Goal: Transaction & Acquisition: Obtain resource

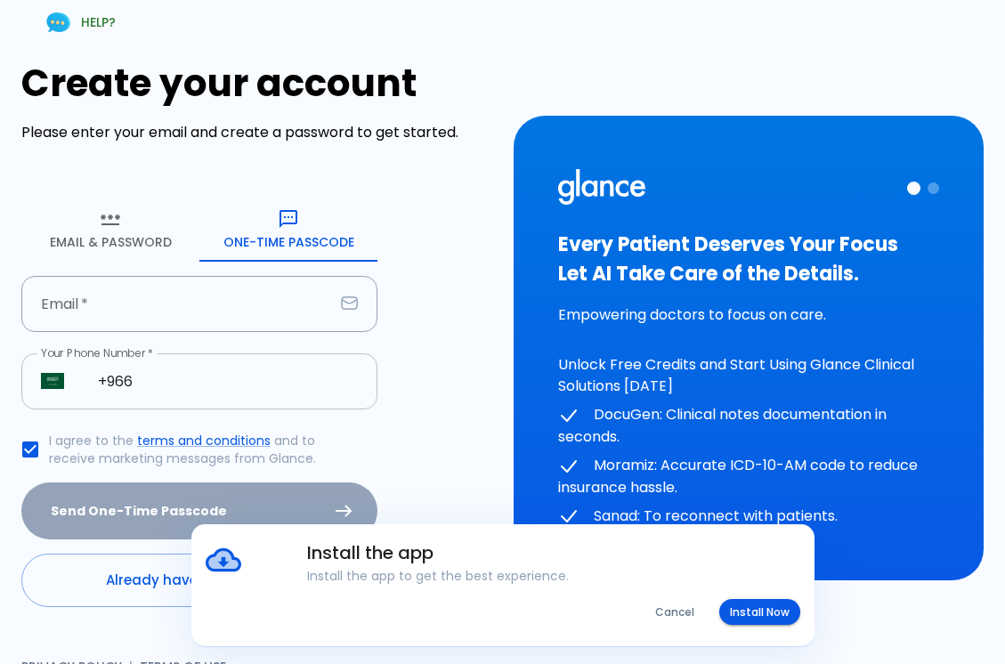
click at [248, 376] on input "+966" at bounding box center [227, 382] width 299 height 56
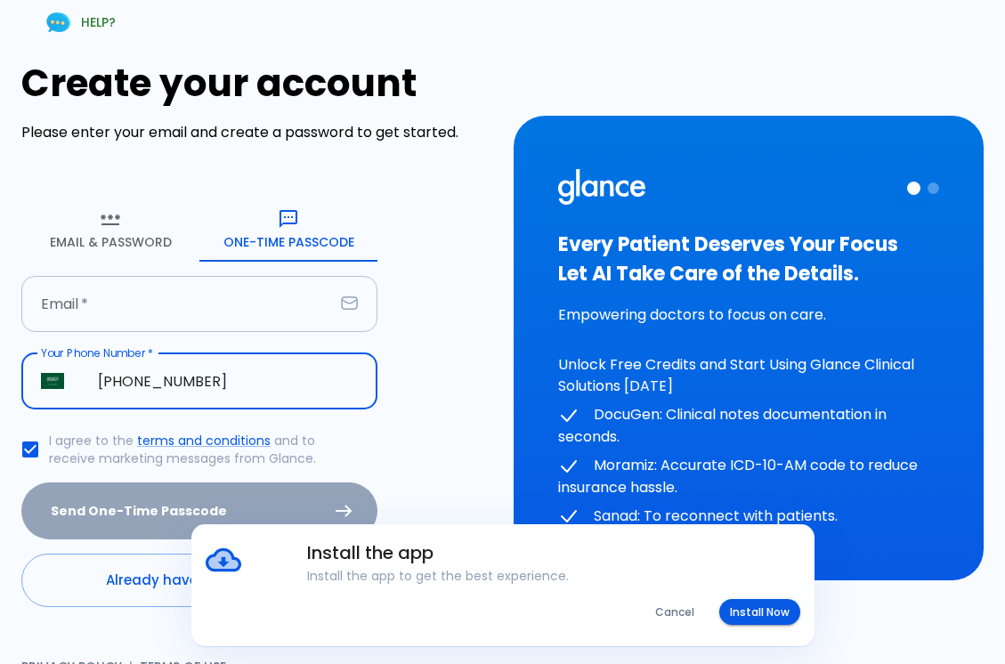
type input "[PHONE_NUMBER]"
click at [104, 318] on input "Email   *" at bounding box center [177, 304] width 313 height 56
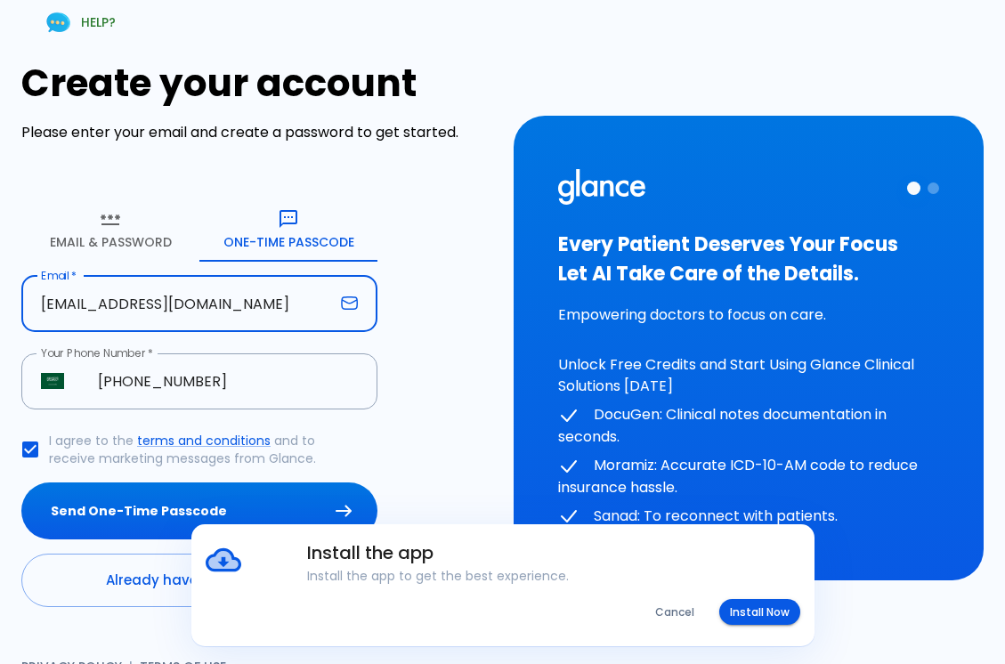
type input "[EMAIL_ADDRESS][DOMAIN_NAME]"
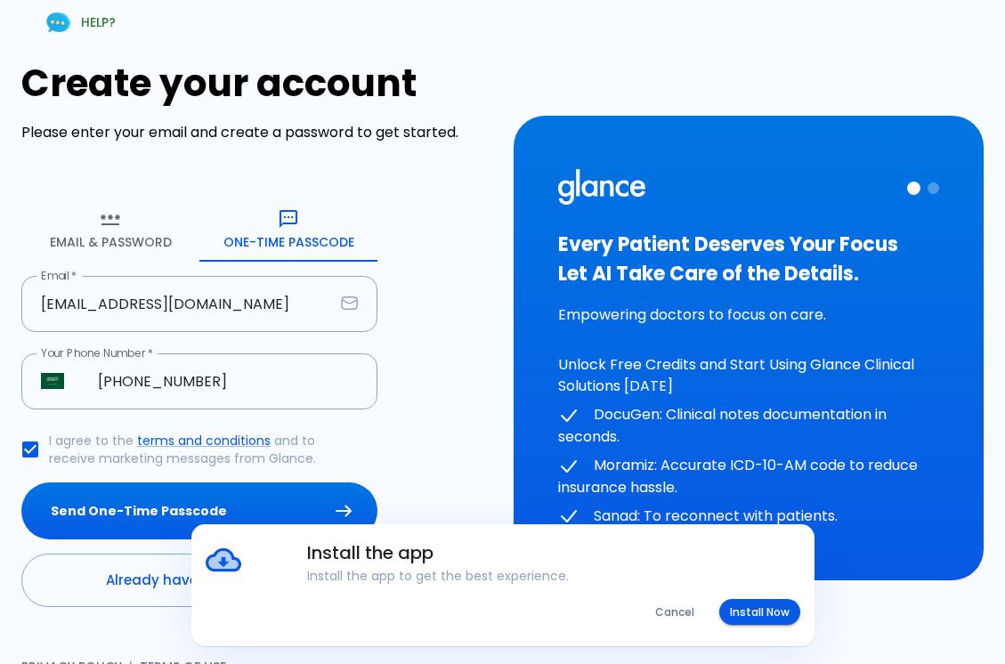
click at [429, 378] on div "Create your account Please enter your email and create a password to get starte…" at bounding box center [256, 334] width 471 height 546
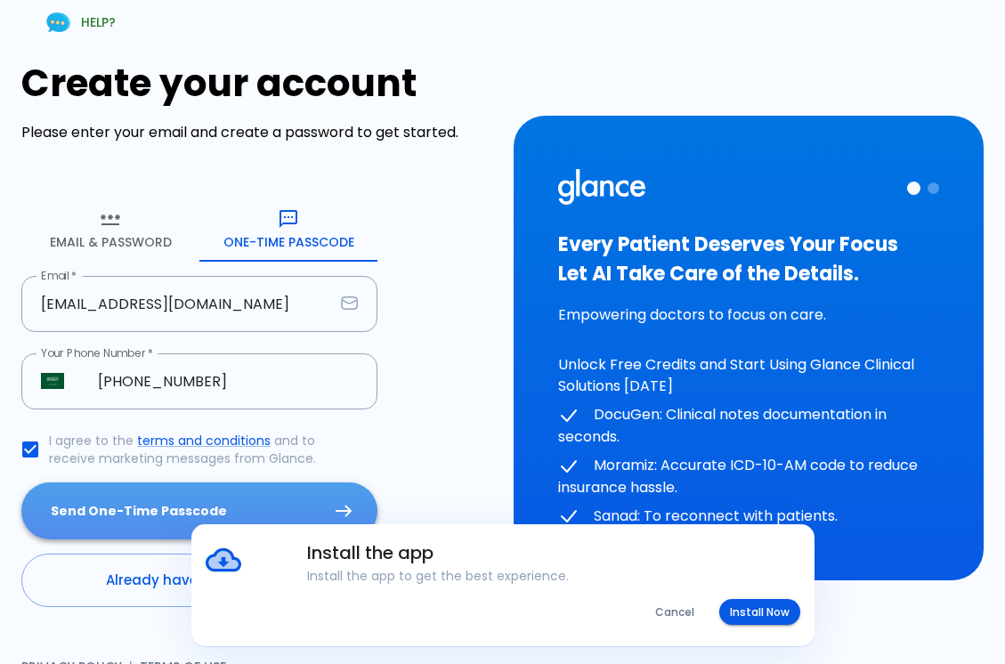
click at [144, 509] on button "Send One-Time Passcode" at bounding box center [199, 512] width 356 height 58
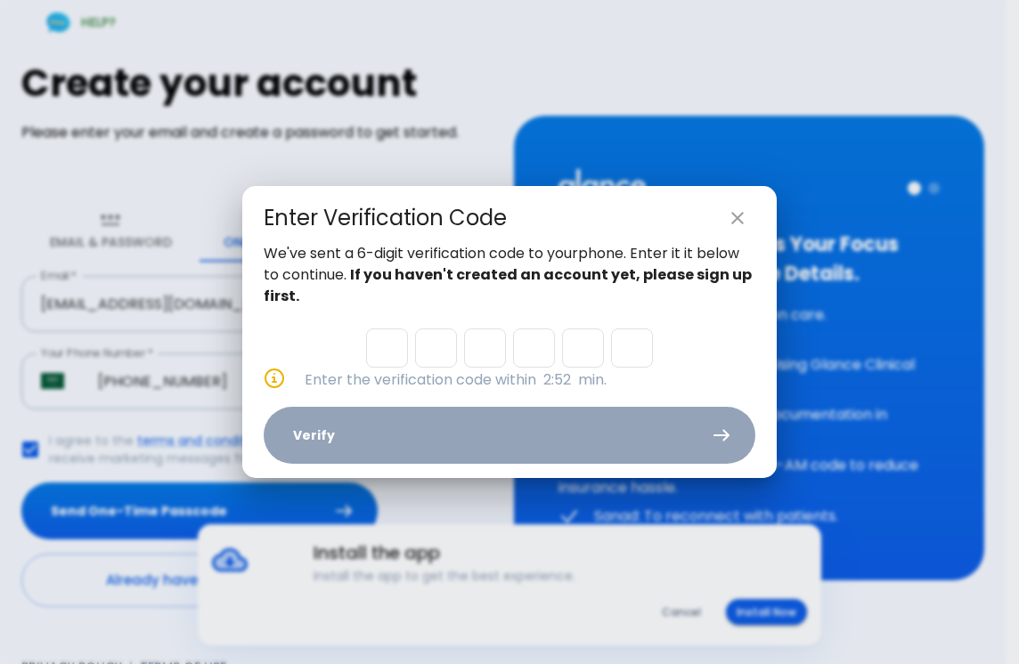
type input "8"
type input "7"
type input "2"
type input "6"
type input "8"
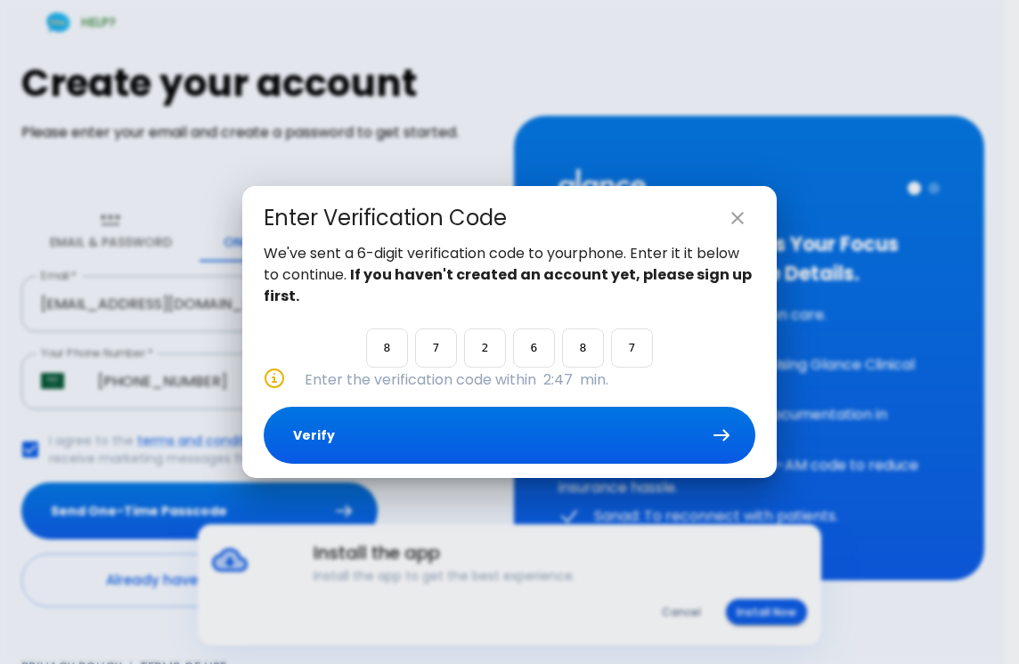
type input "7"
click at [541, 434] on button "Verify" at bounding box center [510, 436] width 492 height 58
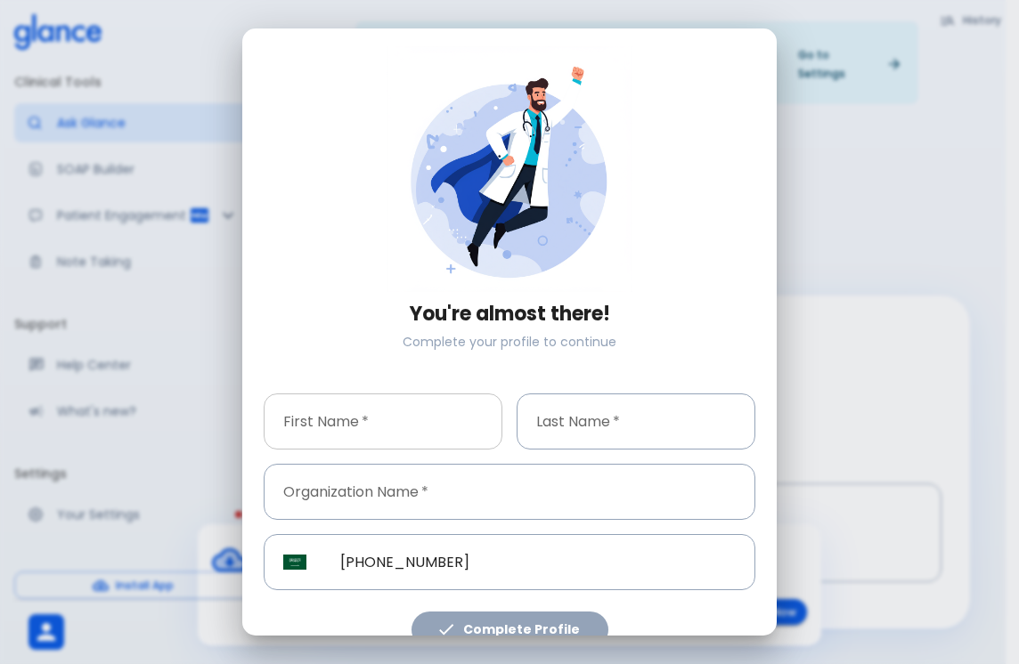
click at [378, 411] on input "First Name   *" at bounding box center [383, 422] width 239 height 56
type input "Daneiah"
click at [581, 414] on input "Last Name   *" at bounding box center [635, 422] width 239 height 56
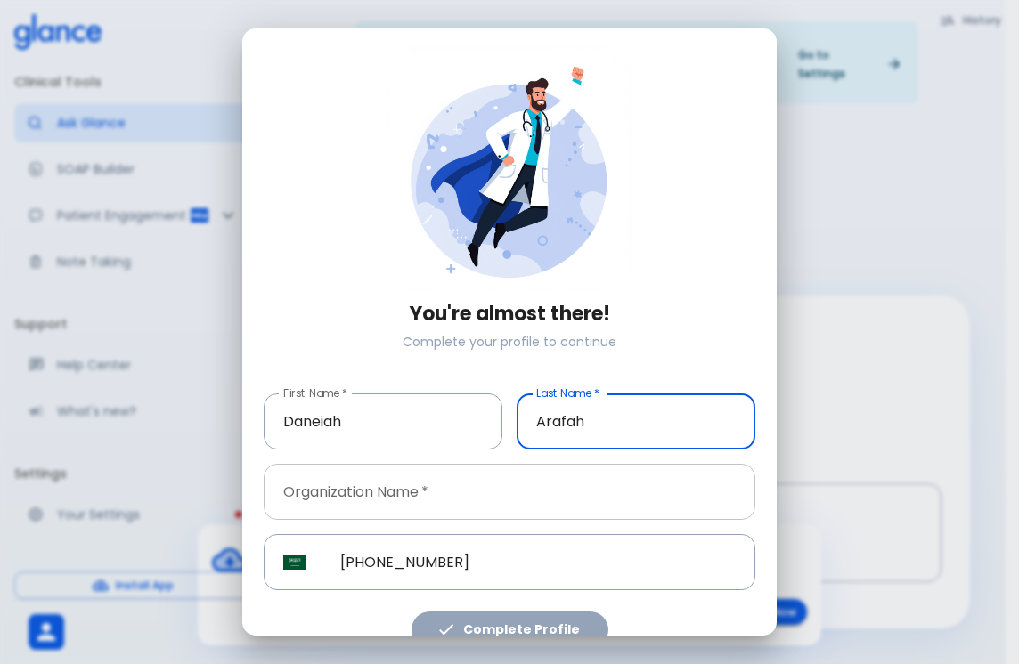
type input "Arafah"
click at [401, 496] on input "Organization Name   *" at bounding box center [510, 492] width 492 height 56
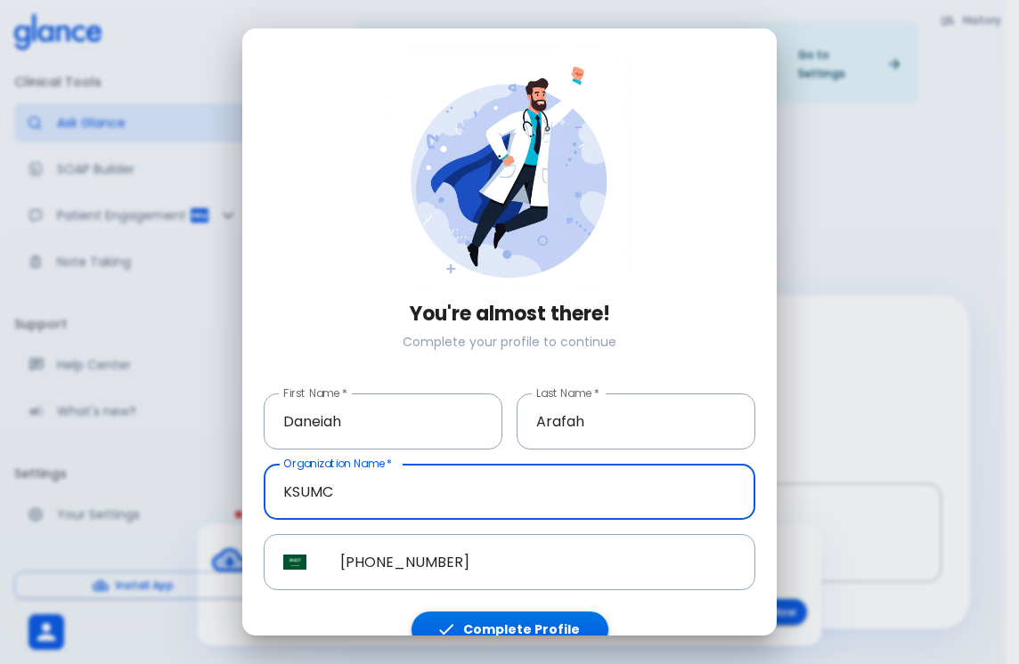
type input "KSUMC"
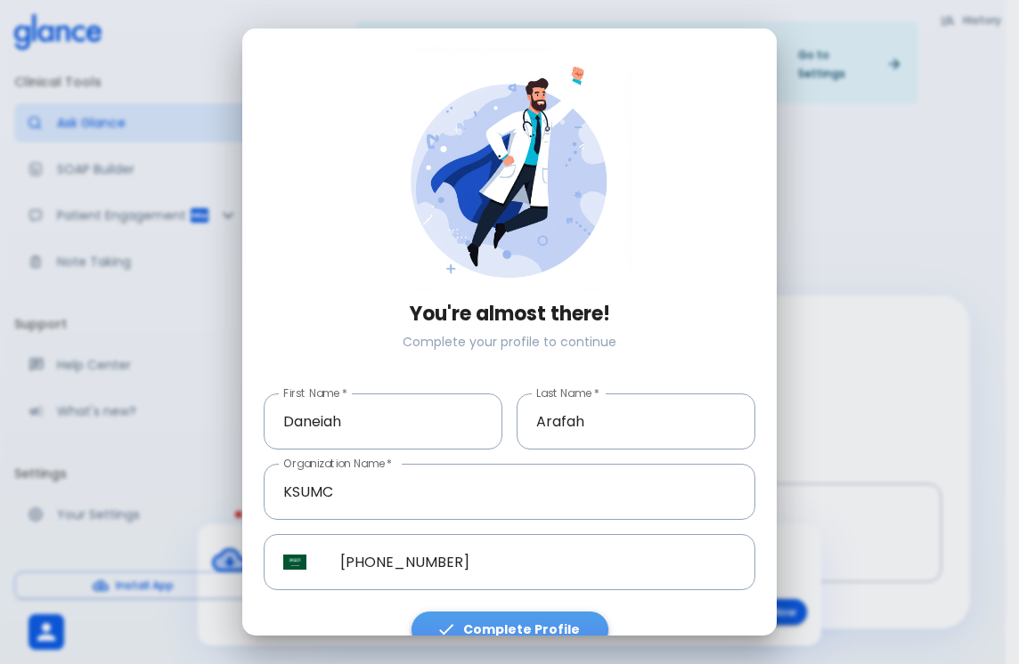
click at [539, 620] on button "Complete Profile" at bounding box center [509, 630] width 197 height 37
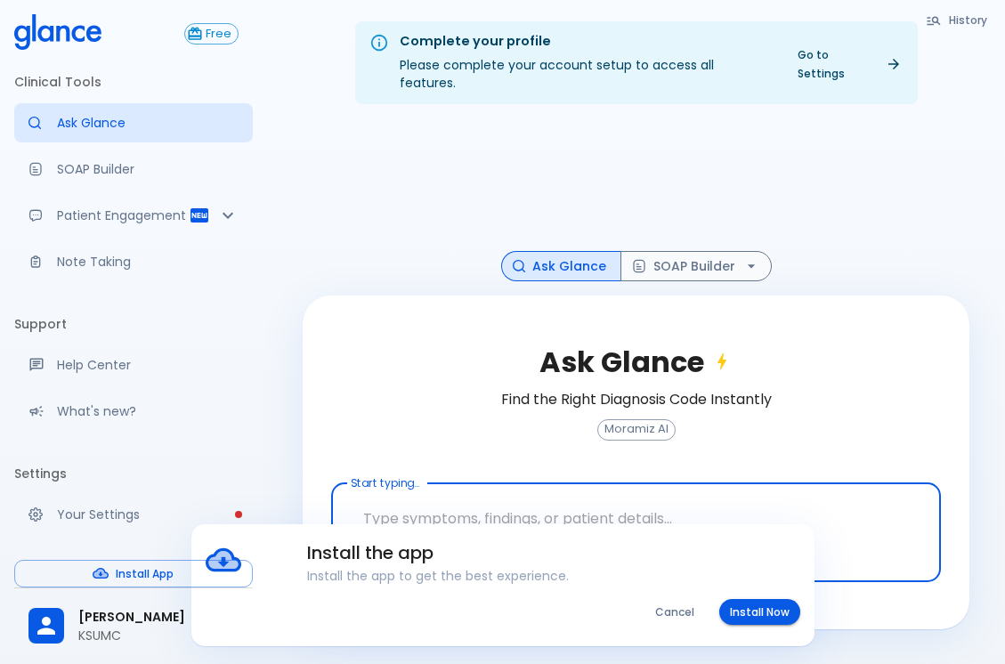
click at [676, 606] on button "Cancel" at bounding box center [675, 612] width 61 height 26
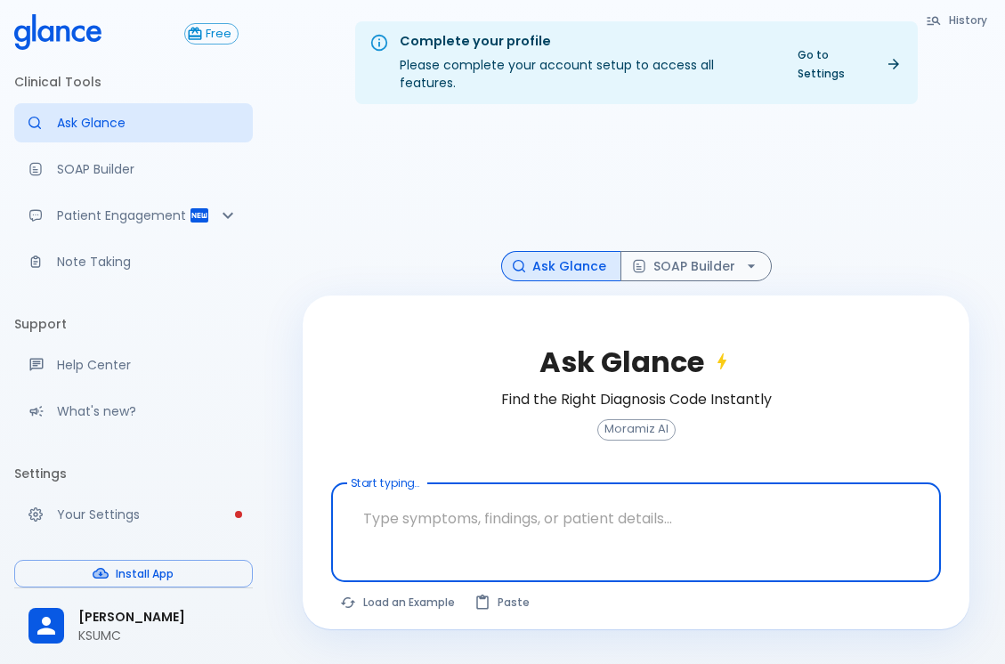
click at [532, 491] on textarea "Start typing..." at bounding box center [636, 519] width 585 height 56
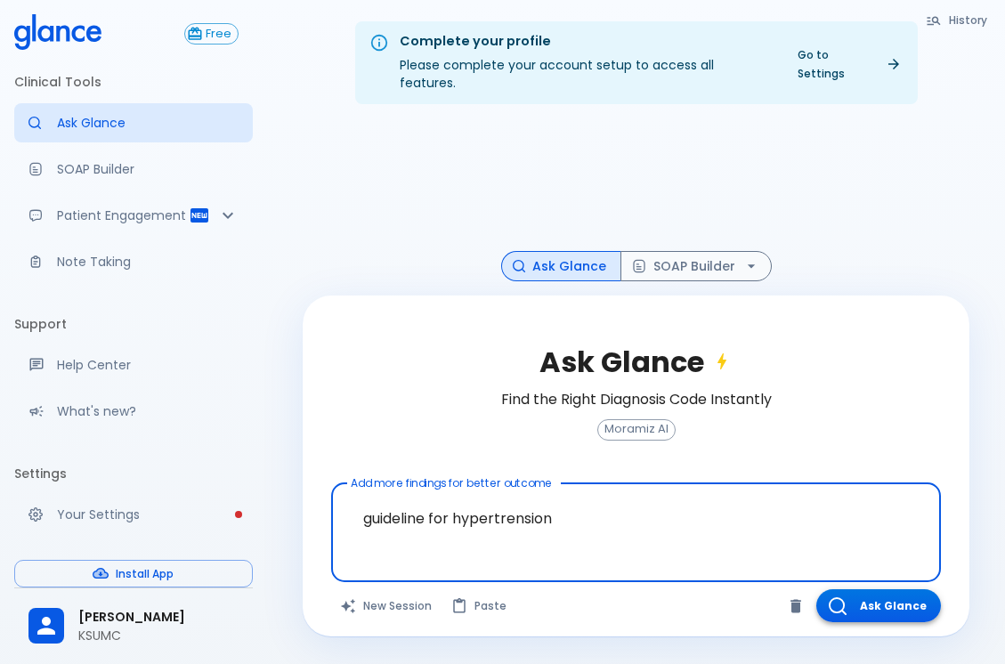
type textarea "guideline for hypertrension"
click at [875, 589] on button "Ask Glance" at bounding box center [879, 605] width 125 height 33
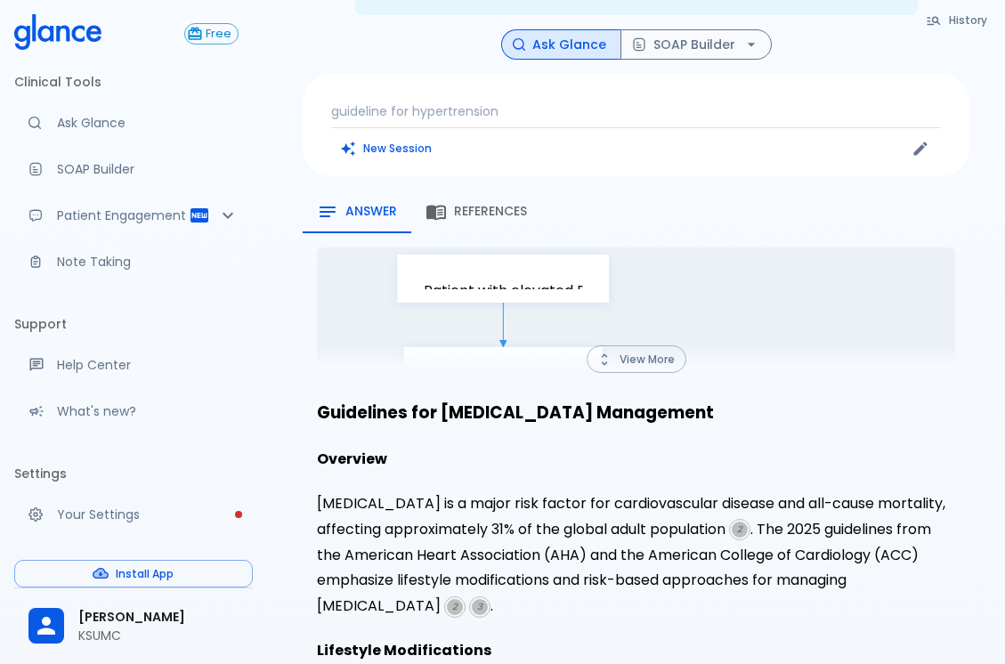
scroll to position [178, 0]
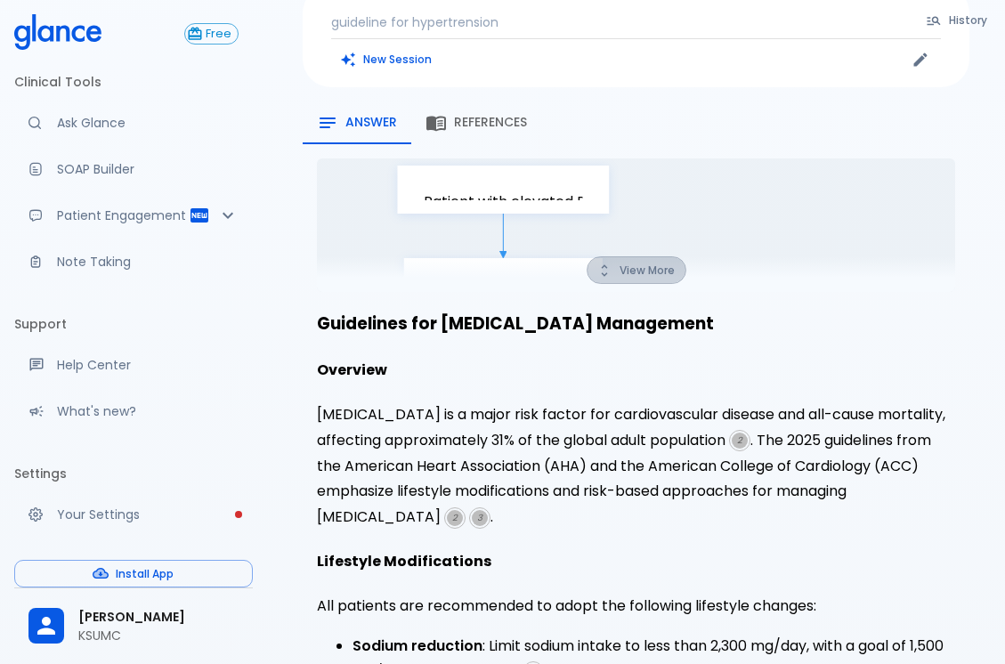
click at [636, 263] on button "View More" at bounding box center [637, 270] width 100 height 28
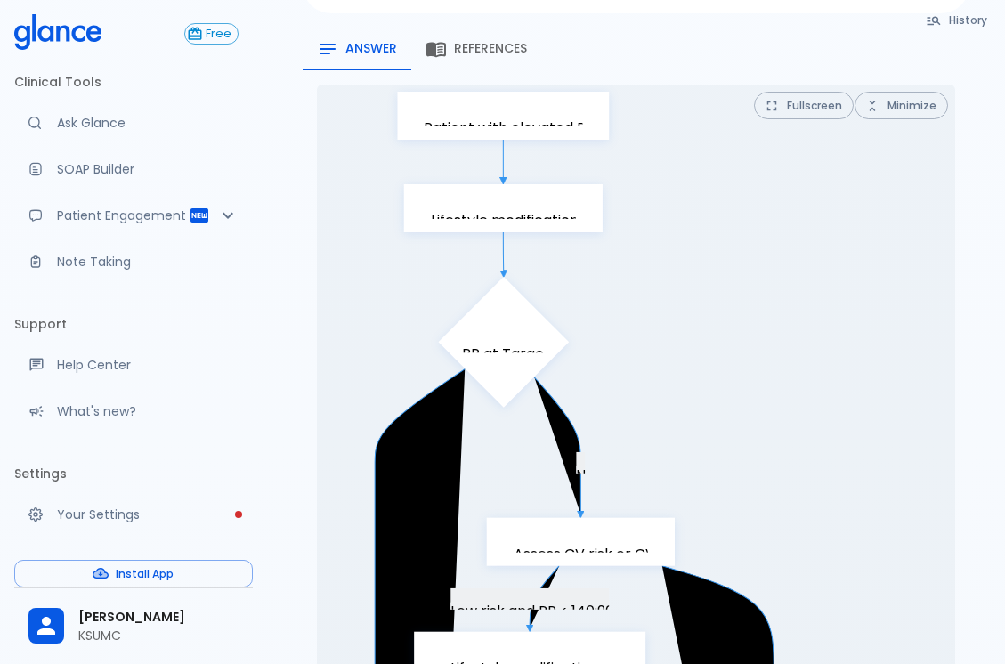
scroll to position [29, 0]
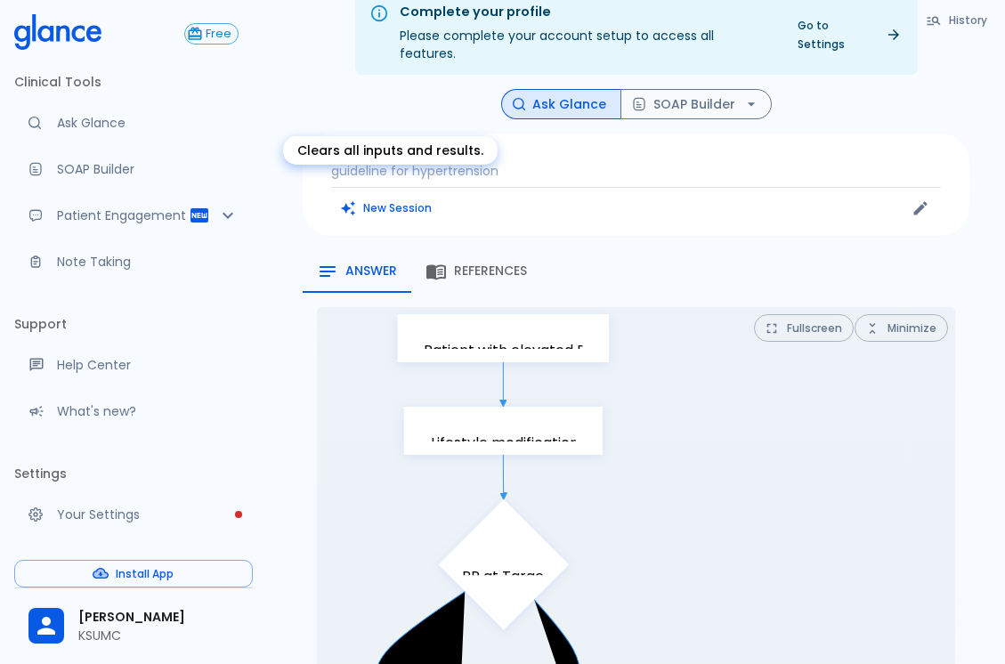
click at [408, 195] on button "New Session" at bounding box center [386, 208] width 111 height 26
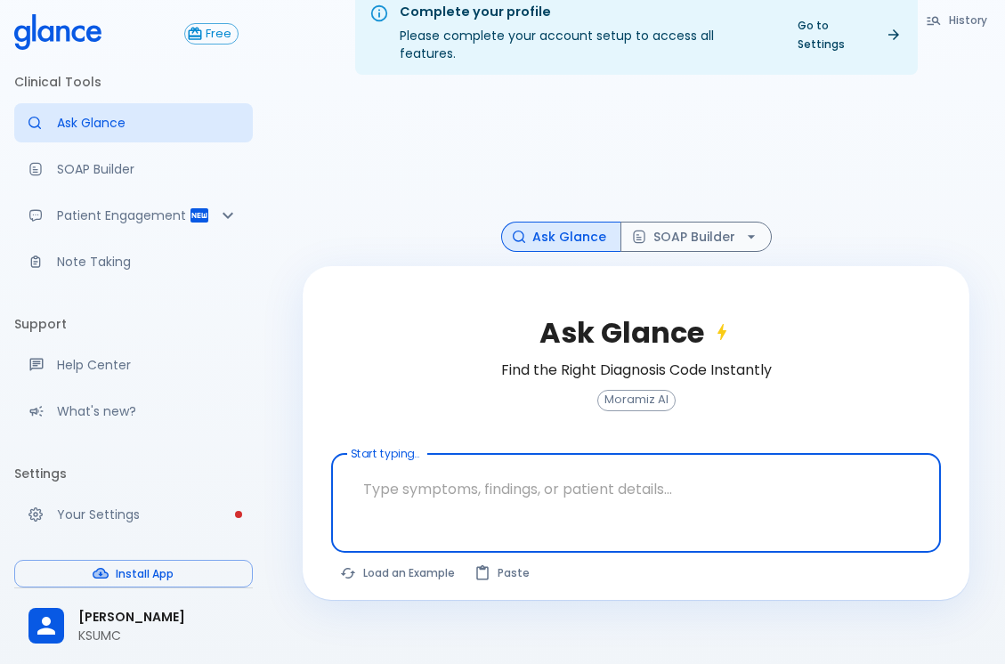
click at [959, 19] on button "History" at bounding box center [957, 20] width 81 height 26
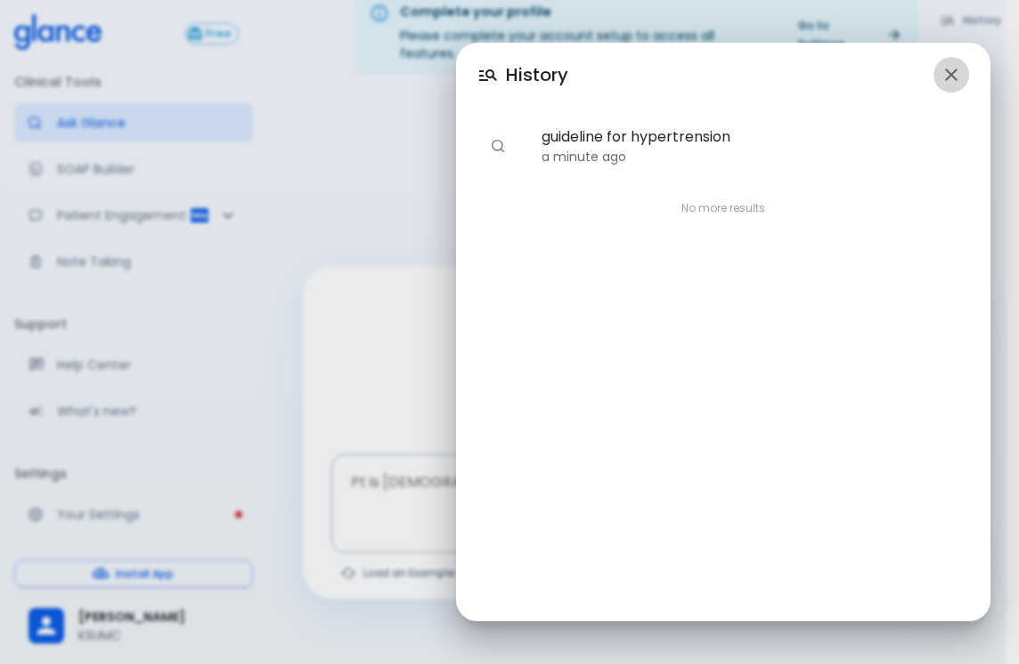
click at [958, 69] on icon "button" at bounding box center [950, 74] width 21 height 21
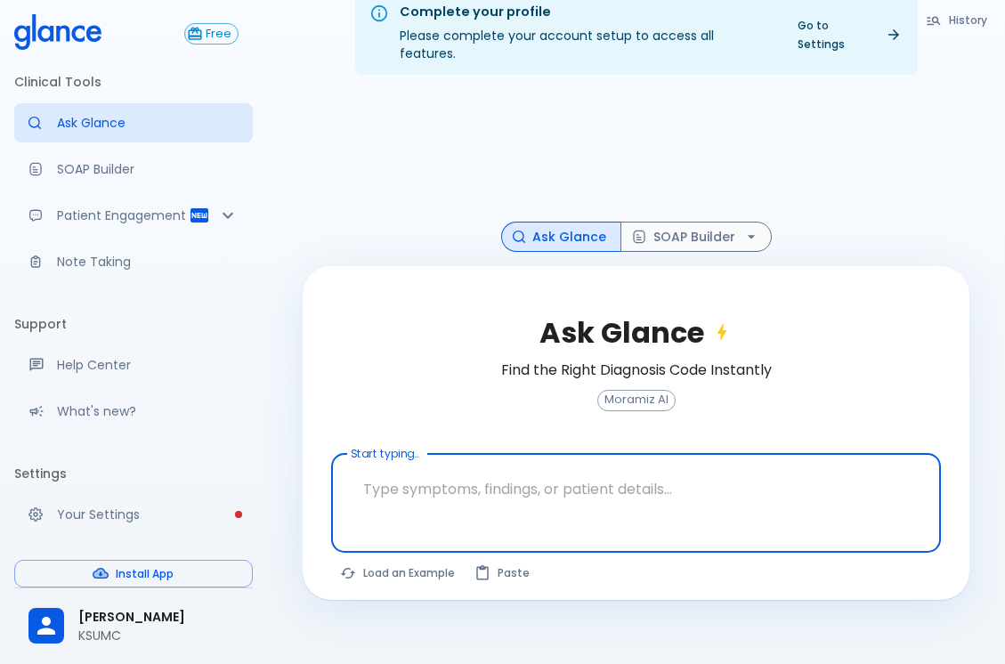
click at [634, 461] on textarea "Start typing..." at bounding box center [636, 489] width 585 height 56
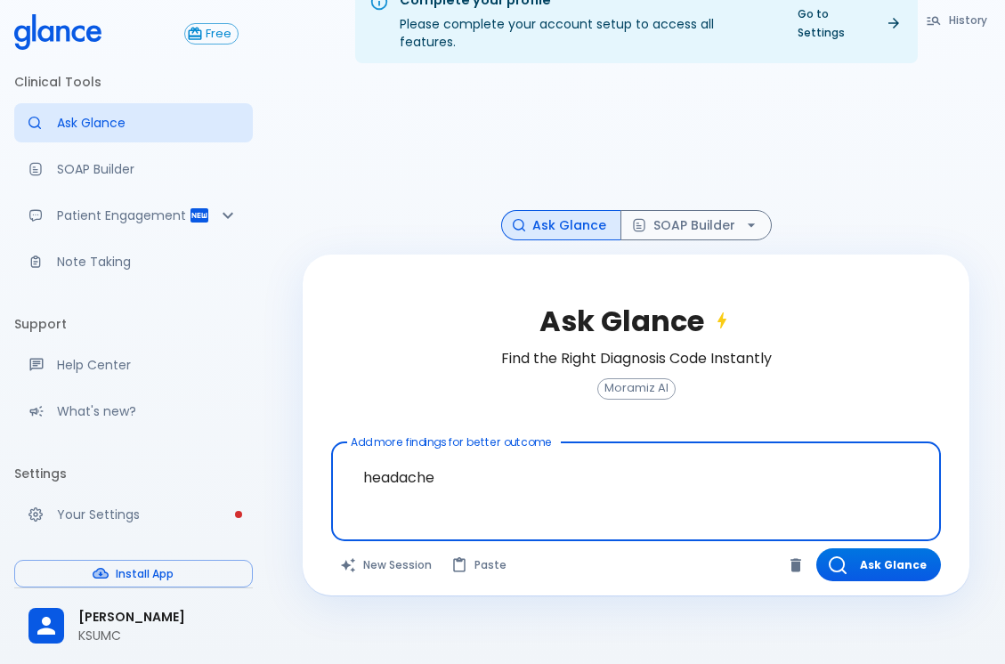
scroll to position [43, 0]
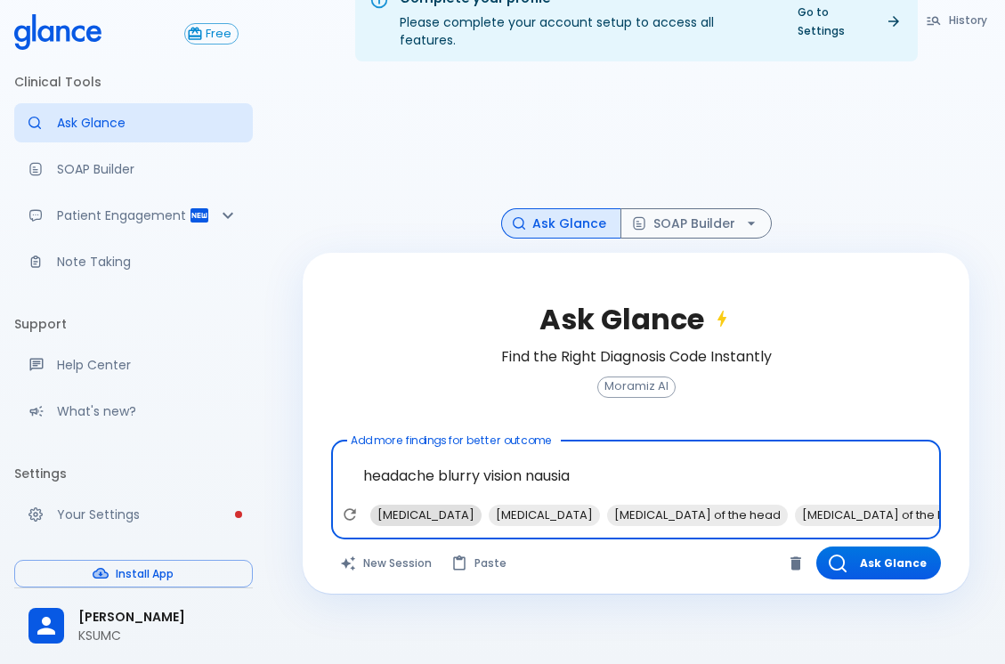
click at [424, 505] on span "[MEDICAL_DATA]" at bounding box center [425, 515] width 111 height 20
type textarea "headache blurry vision nausia , [MEDICAL_DATA]"
click at [886, 548] on button "Ask Glance" at bounding box center [879, 563] width 125 height 33
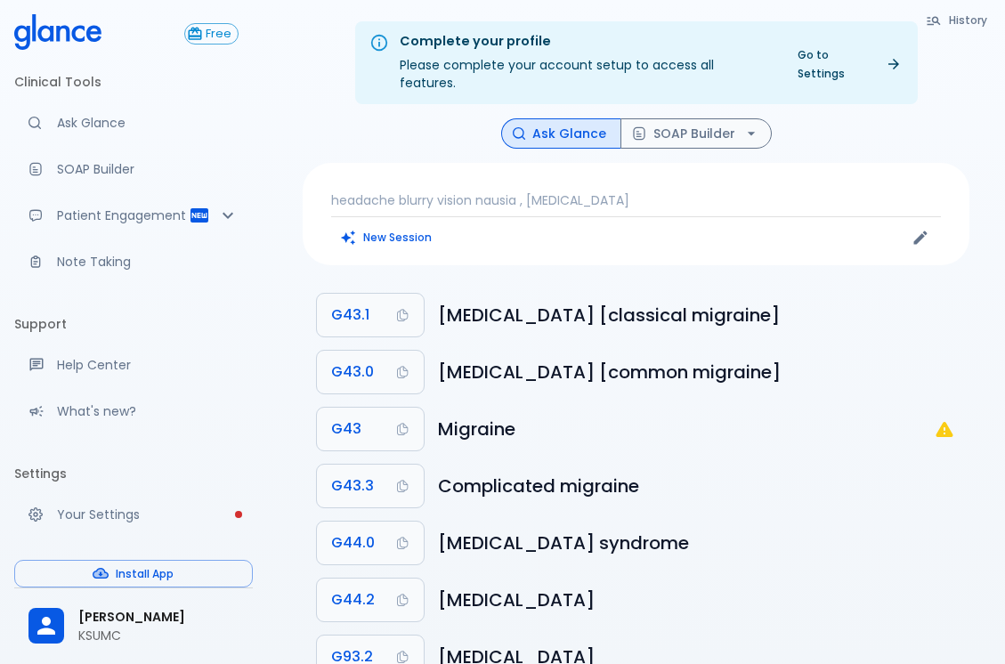
click at [724, 96] on div "Complete your profile Please complete your account setup to access all features…" at bounding box center [636, 392] width 738 height 785
click at [722, 118] on button "SOAP Builder" at bounding box center [696, 133] width 151 height 31
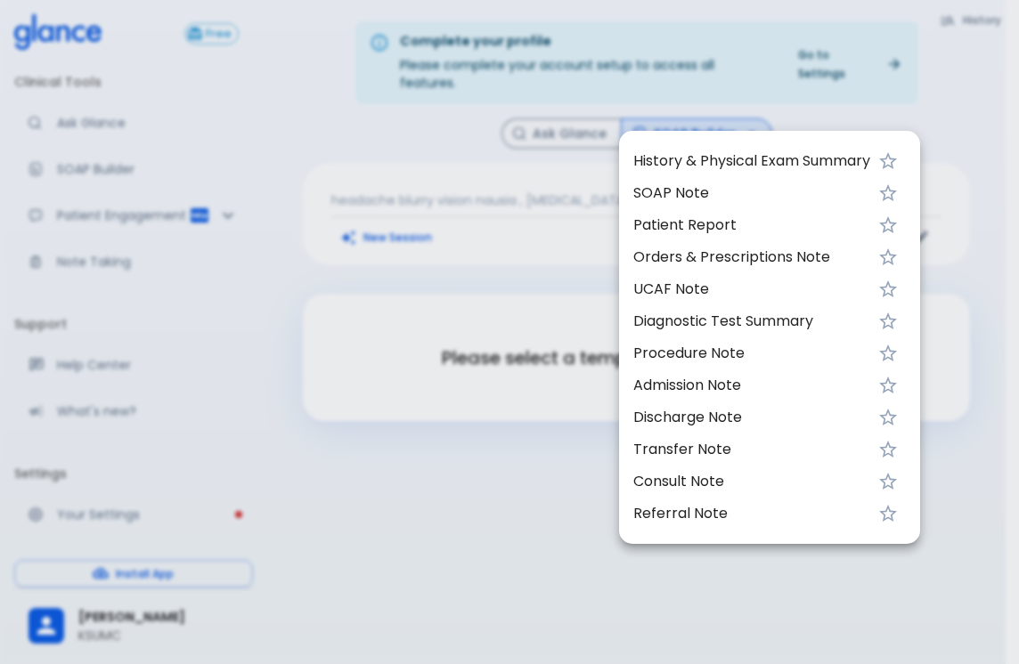
click at [716, 183] on span "SOAP Note" at bounding box center [751, 193] width 237 height 21
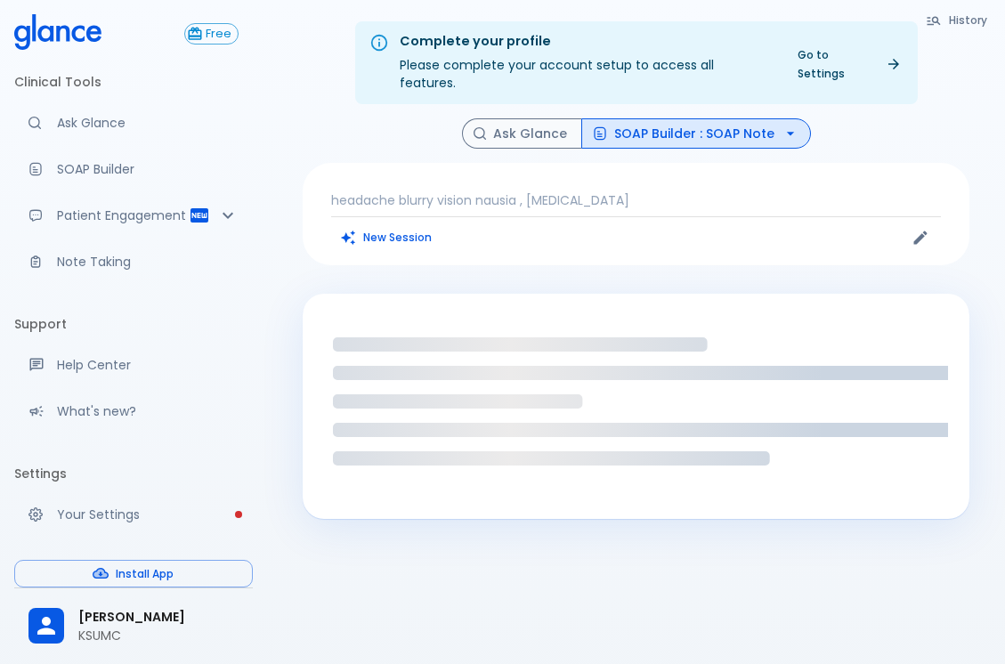
click at [405, 224] on button "New Session" at bounding box center [386, 237] width 111 height 26
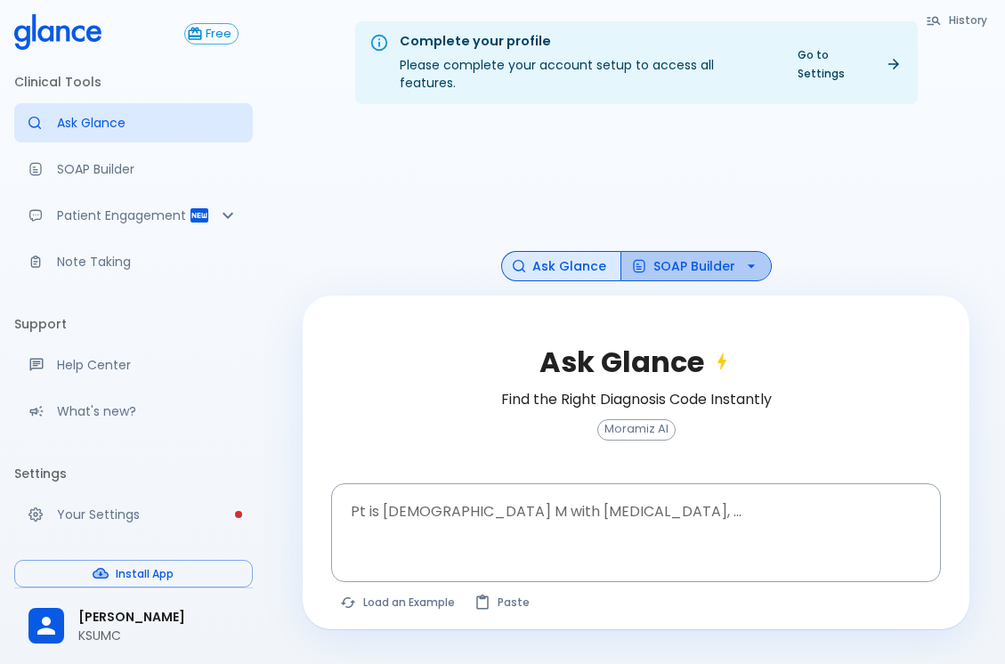
click at [658, 251] on button "SOAP Builder" at bounding box center [696, 266] width 151 height 31
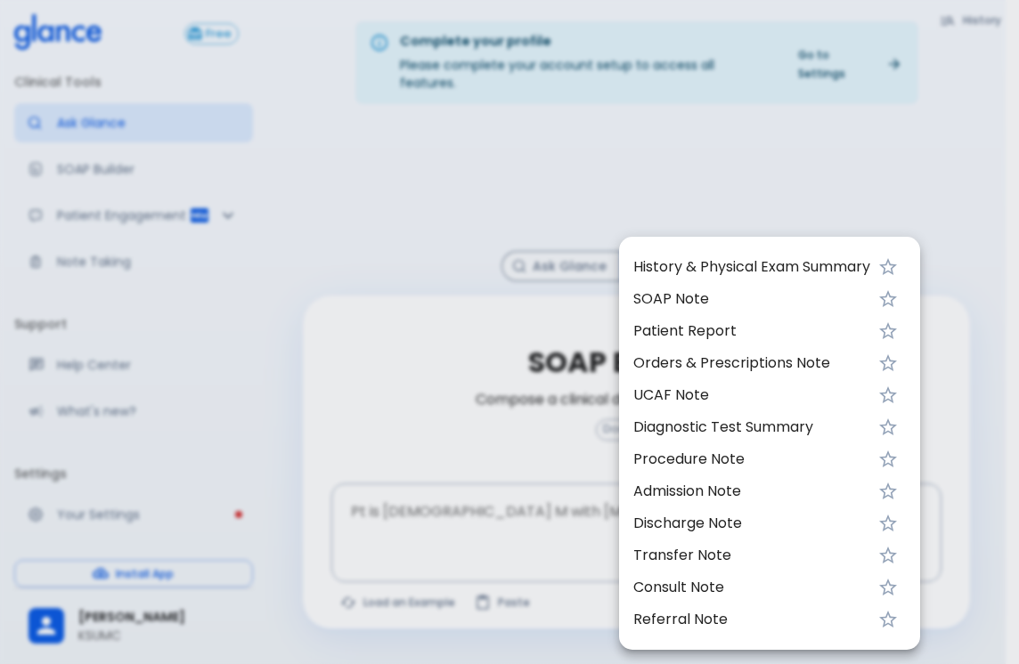
click at [675, 293] on span "SOAP Note" at bounding box center [751, 299] width 237 height 21
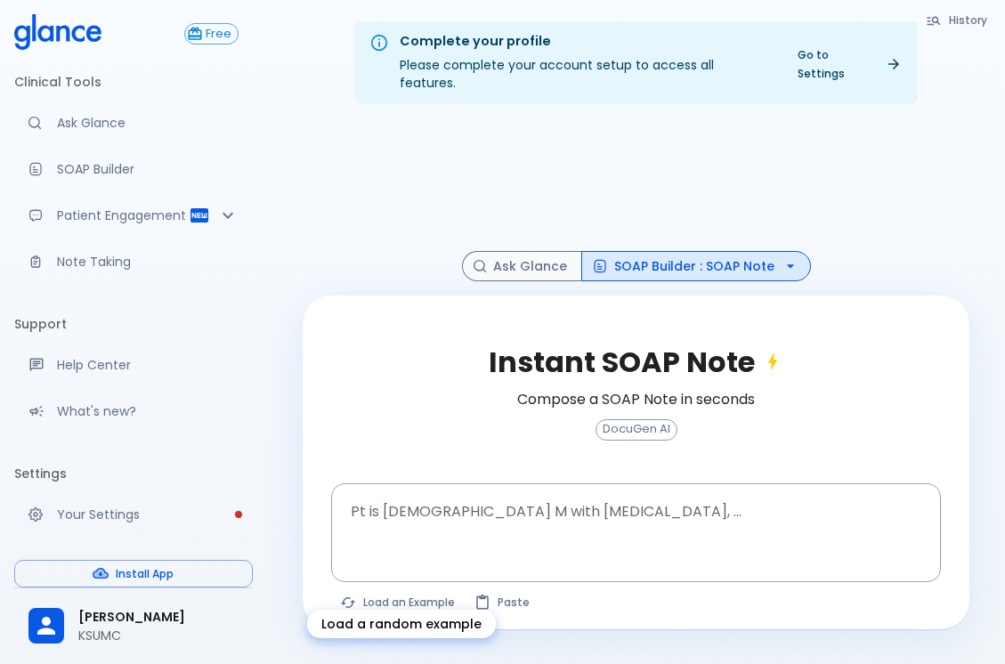
click at [431, 589] on button "Load an Example" at bounding box center [398, 602] width 134 height 26
type textarea "62M, HTN, acute tearing [MEDICAL_DATA] to back, BP 170/95, asymmetric pulses, C…"
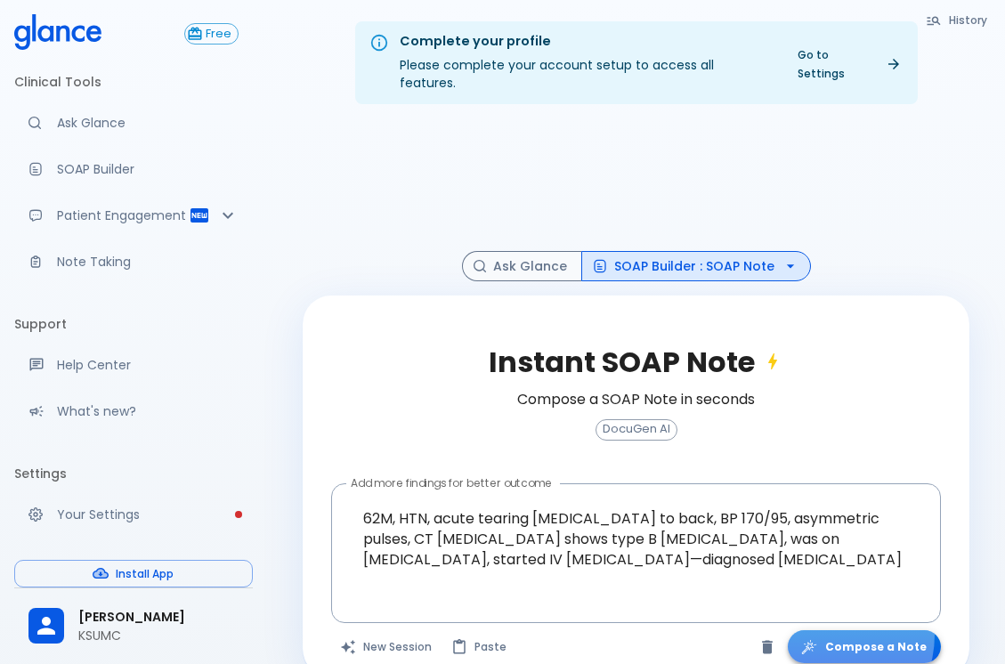
click at [828, 630] on button "Compose a Note" at bounding box center [864, 646] width 153 height 33
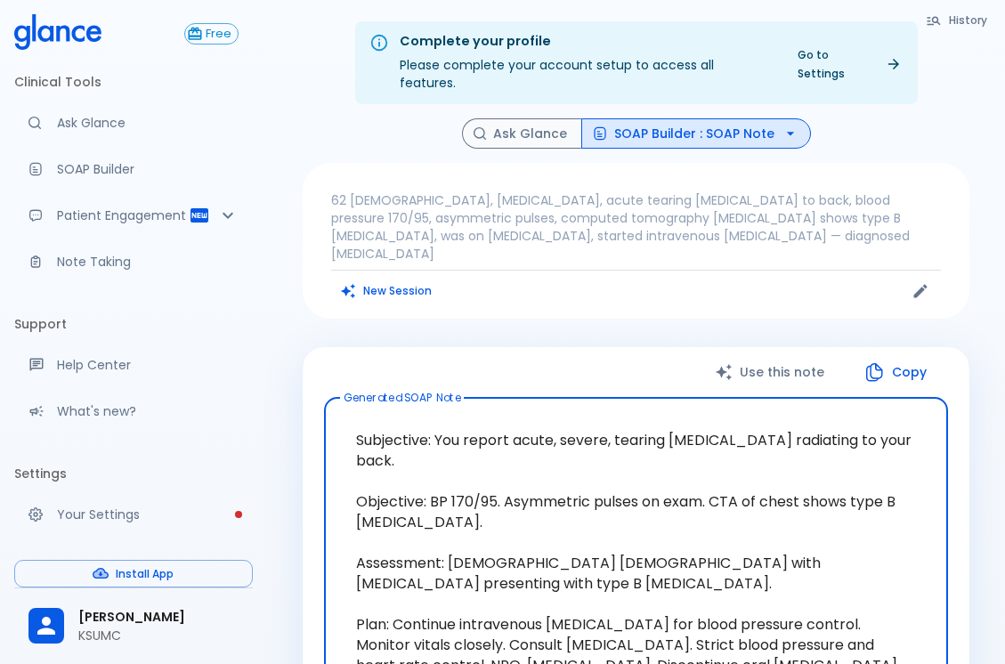
click at [726, 120] on button "SOAP Builder : SOAP Note" at bounding box center [696, 133] width 230 height 31
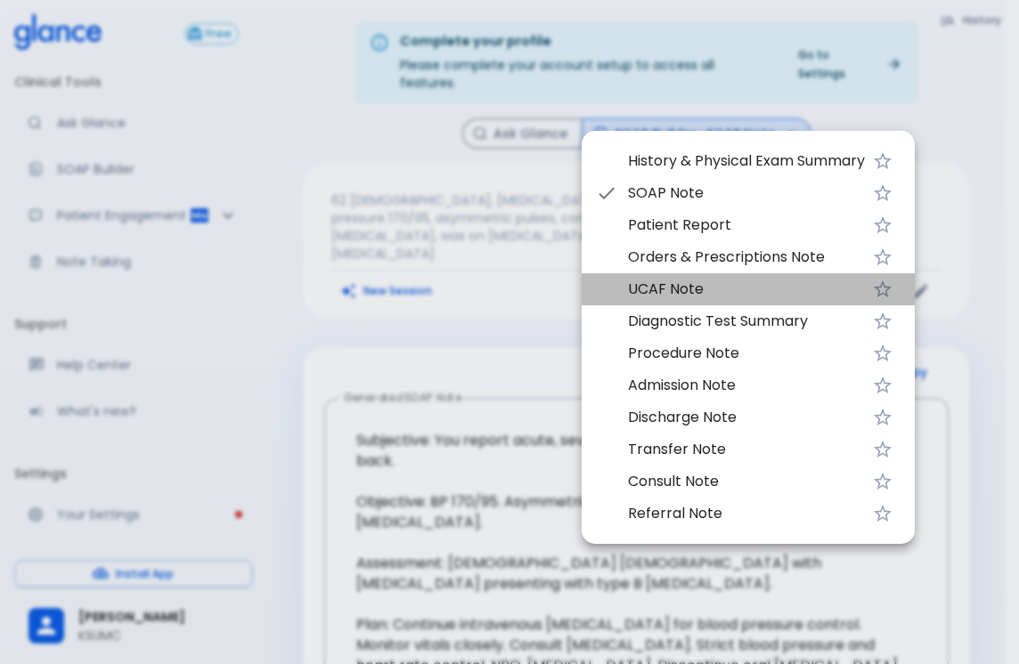
click at [671, 285] on span "UCAF Note" at bounding box center [746, 289] width 237 height 21
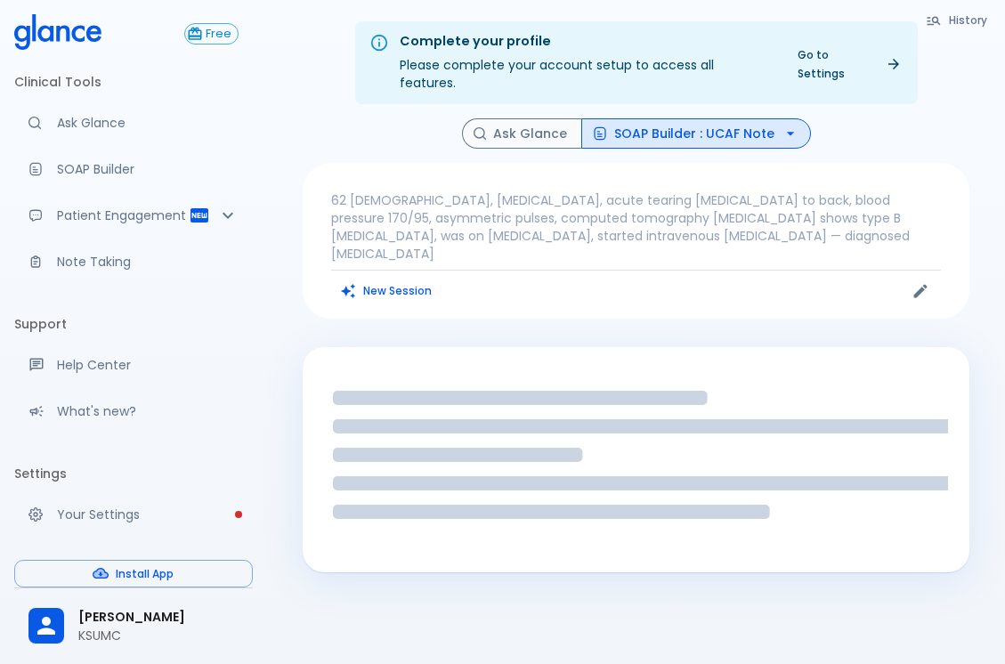
scroll to position [43, 0]
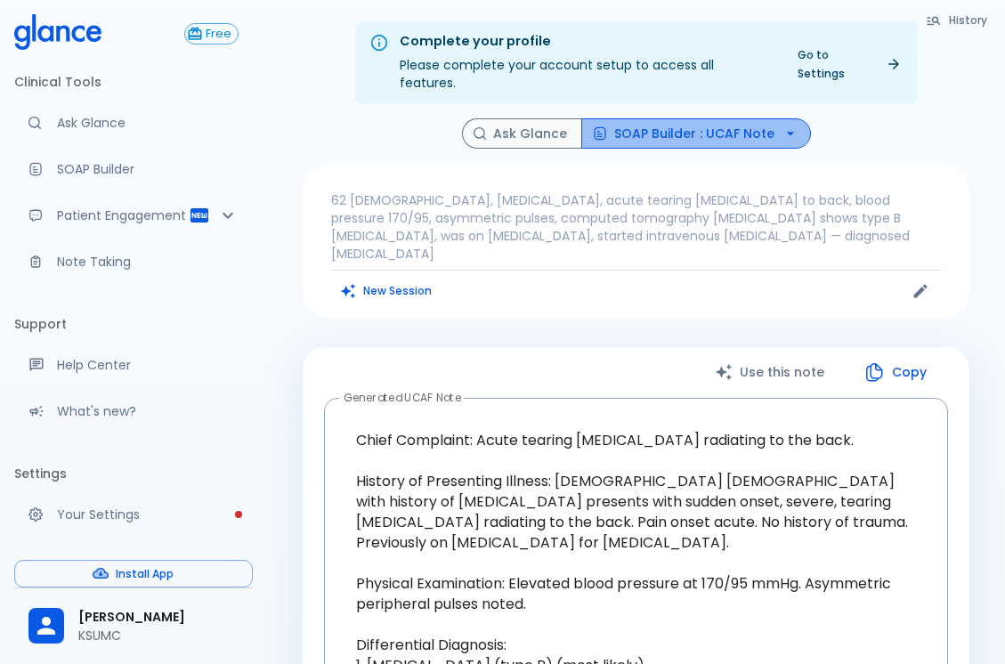
click at [752, 118] on button "SOAP Builder : UCAF Note" at bounding box center [696, 133] width 230 height 31
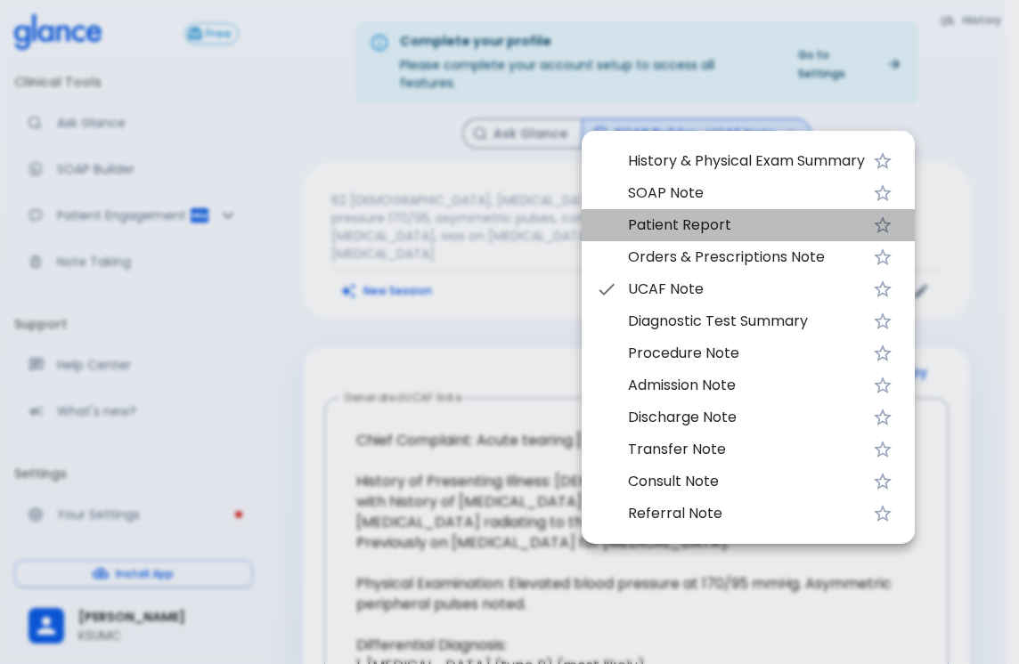
click at [725, 229] on span "Patient Report" at bounding box center [746, 225] width 237 height 21
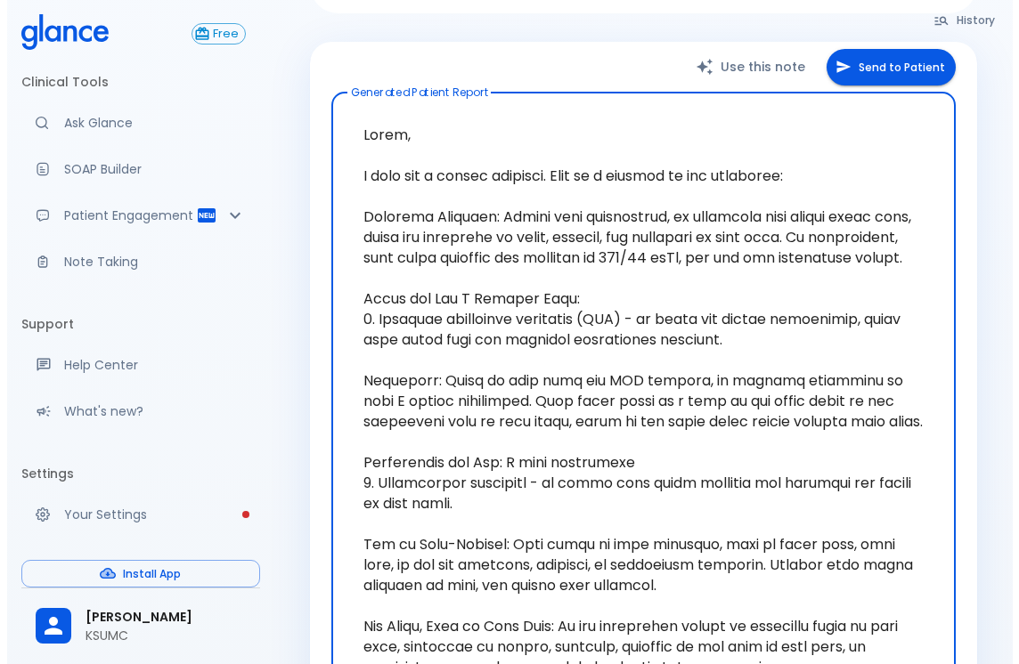
scroll to position [178, 0]
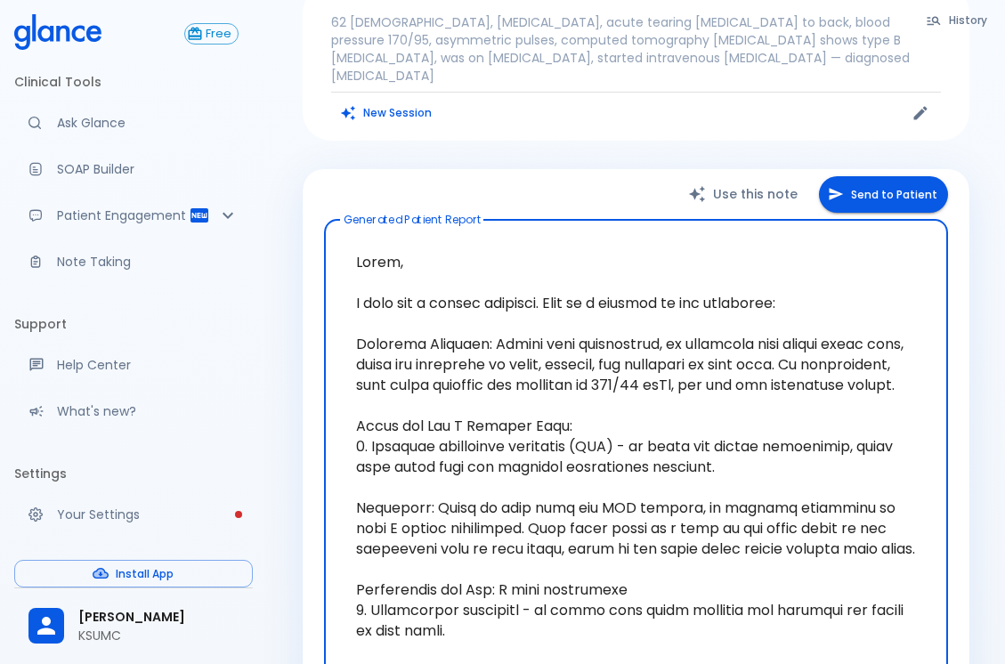
click at [867, 176] on button "Send to Patient" at bounding box center [883, 194] width 129 height 37
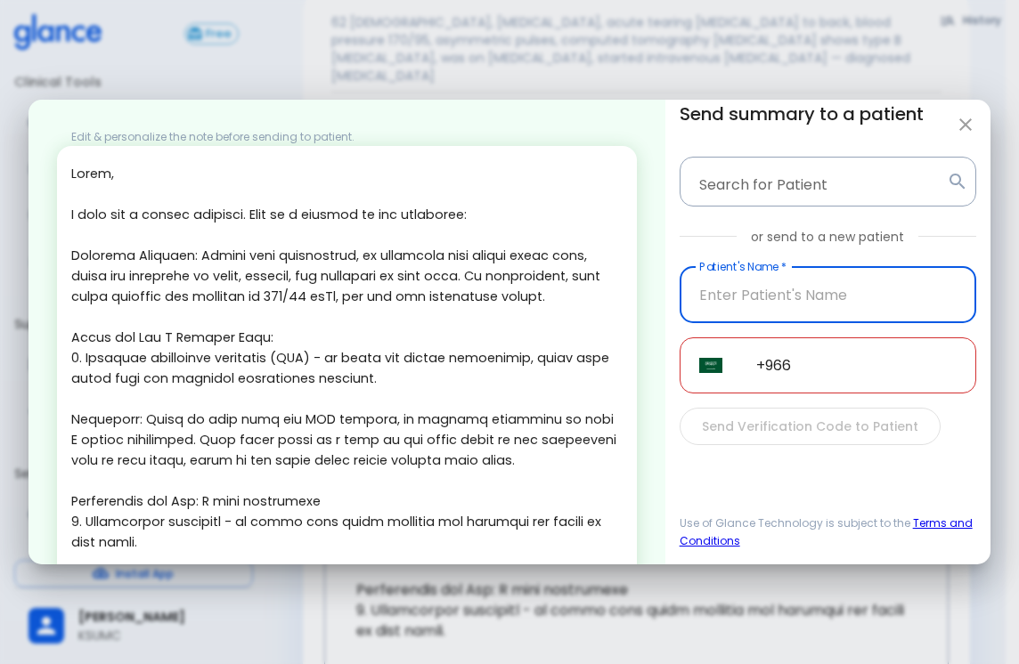
scroll to position [446, 0]
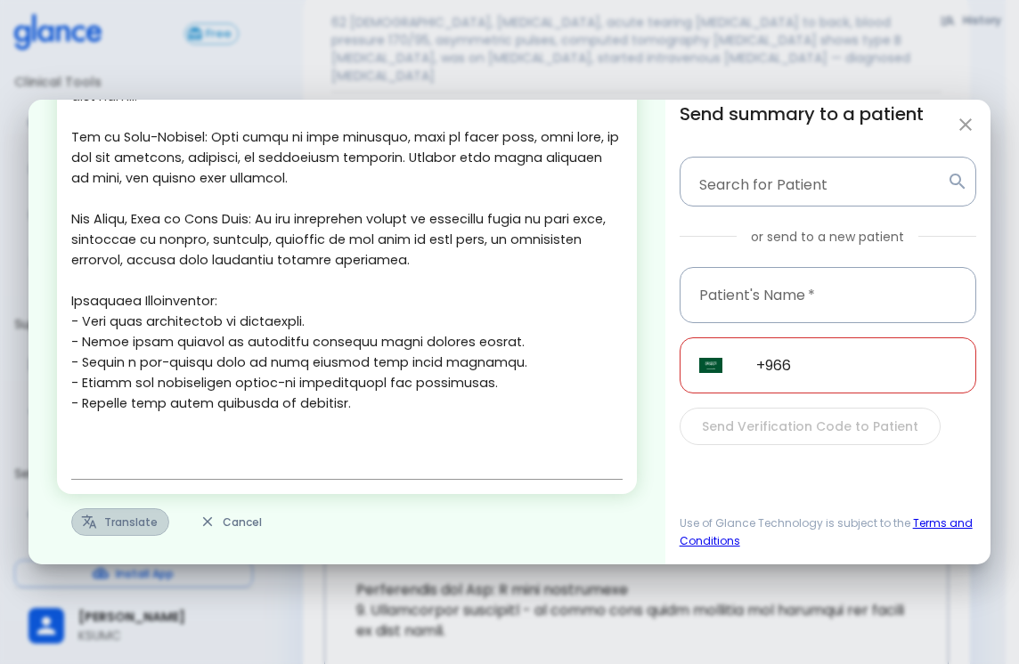
click at [117, 524] on button "Translate" at bounding box center [120, 522] width 98 height 28
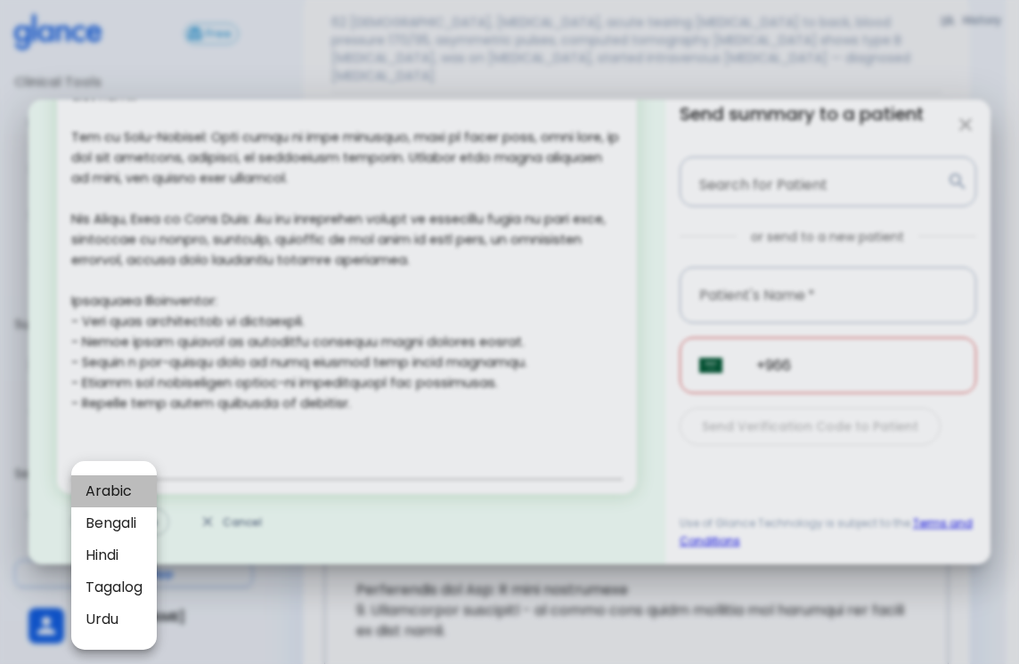
click at [119, 487] on span "Arabic" at bounding box center [113, 491] width 57 height 21
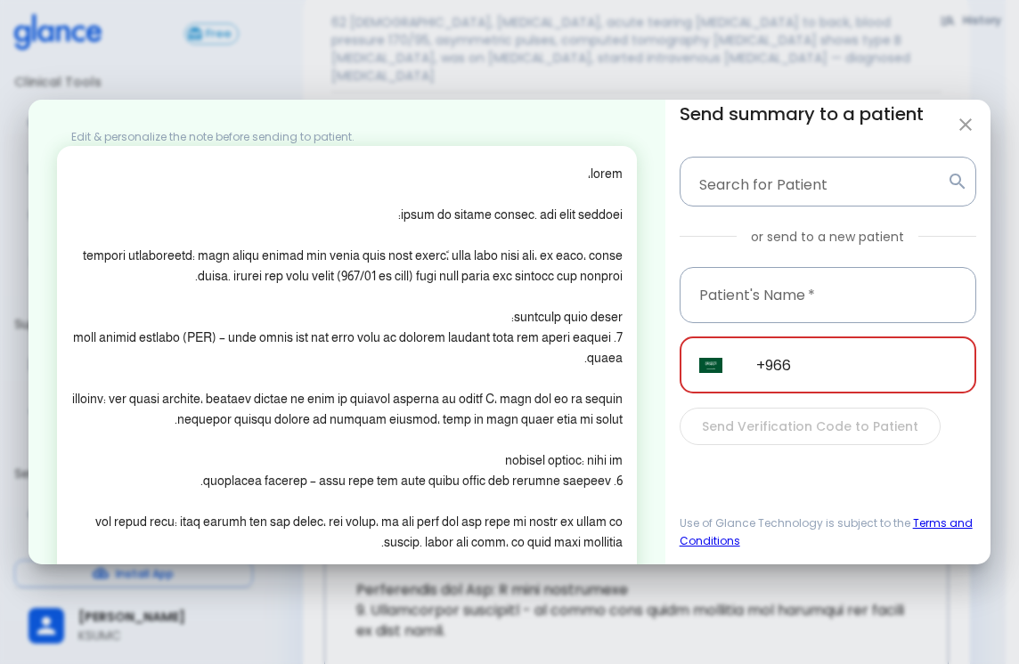
click at [860, 359] on input "+966" at bounding box center [856, 365] width 240 height 56
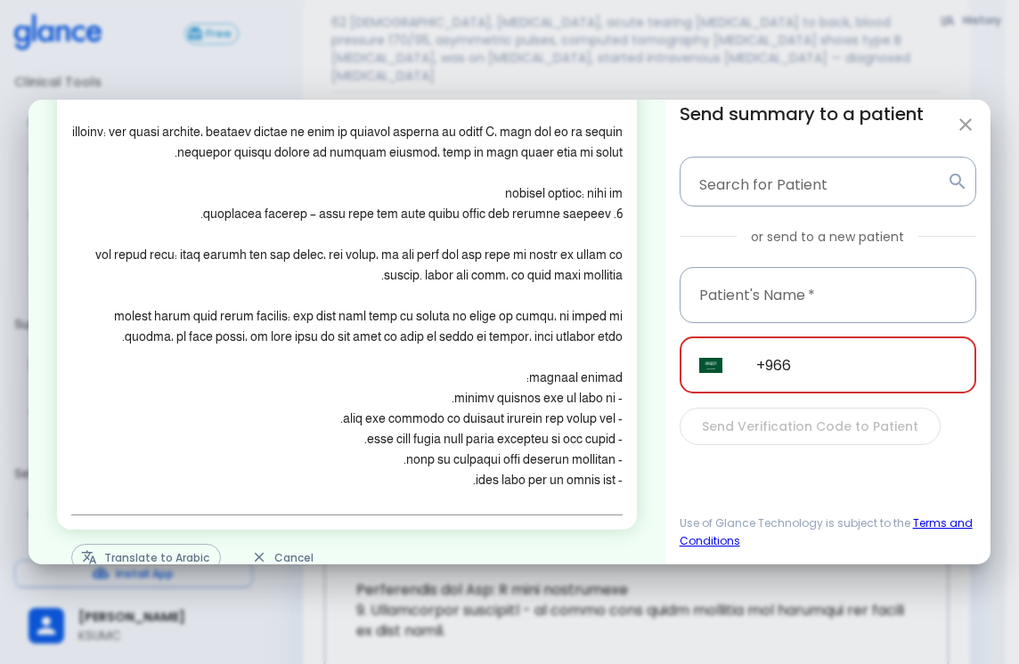
scroll to position [303, 0]
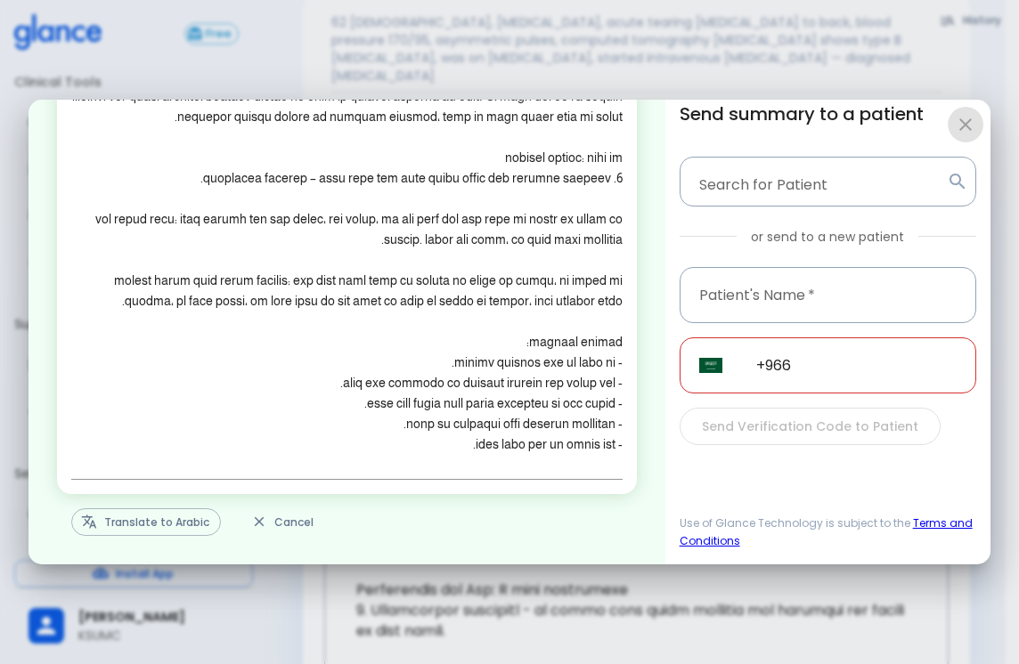
click at [952, 118] on button "button" at bounding box center [965, 125] width 36 height 36
type textarea "Hello, I wish you a speedy recovery. This is a summary of the encounter: Clinic…"
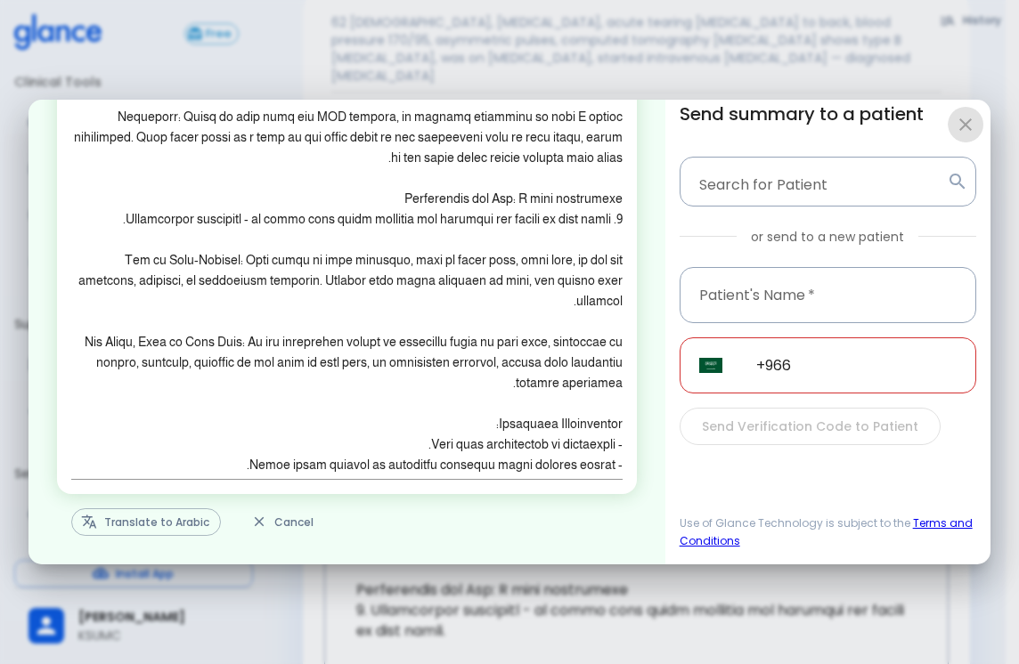
scroll to position [446, 0]
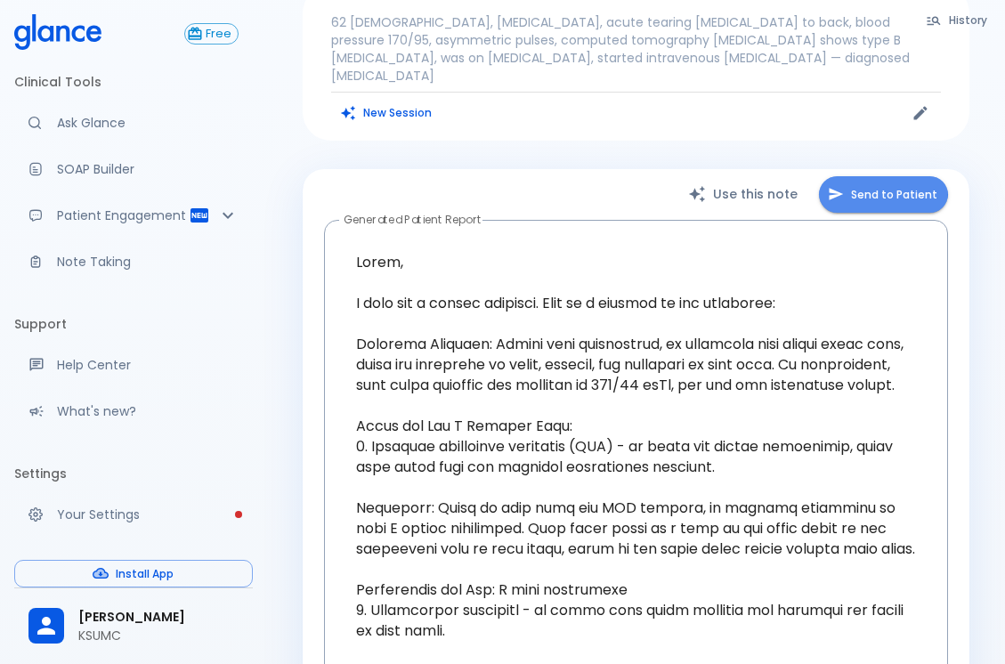
click at [870, 176] on button "Send to Patient" at bounding box center [883, 194] width 129 height 37
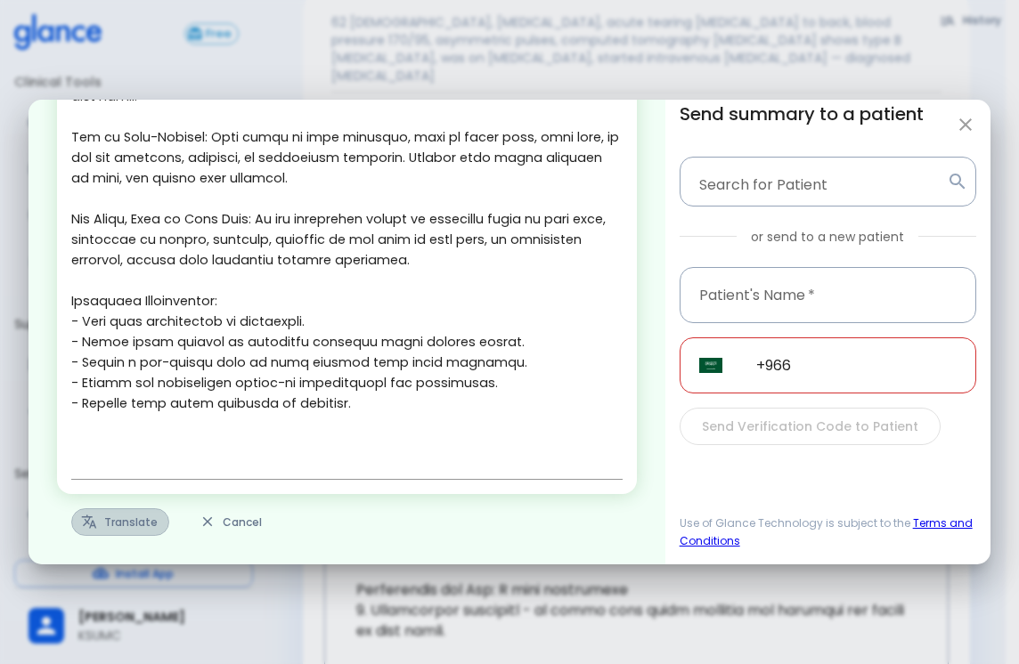
click at [135, 524] on button "Translate" at bounding box center [120, 522] width 98 height 28
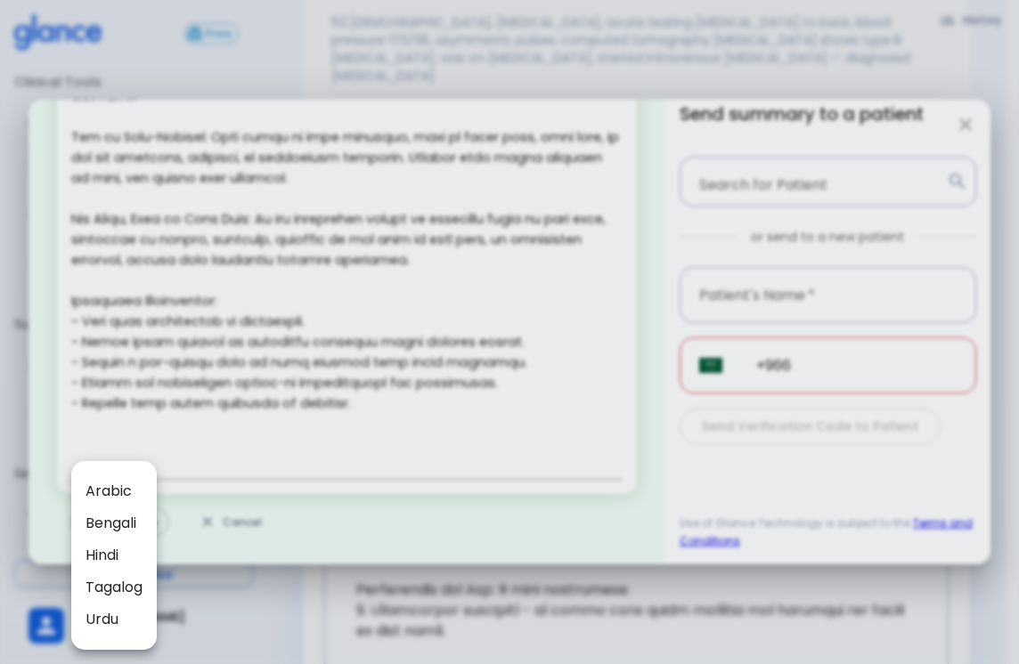
click at [328, 351] on div at bounding box center [509, 332] width 1019 height 664
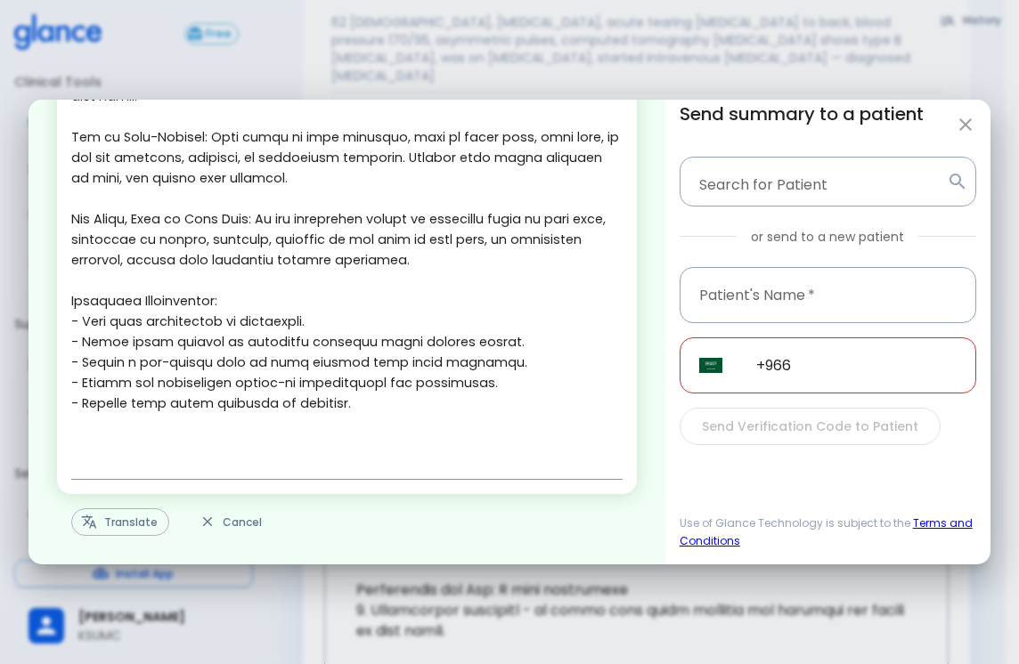
click at [954, 119] on button "button" at bounding box center [965, 125] width 36 height 36
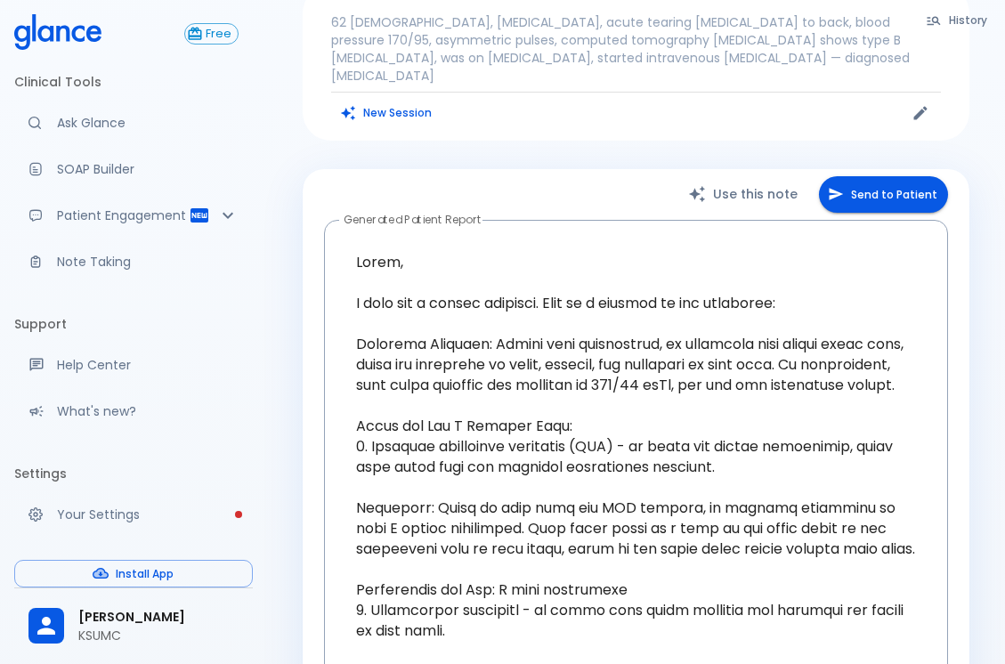
click at [888, 176] on button "Send to Patient" at bounding box center [883, 194] width 129 height 37
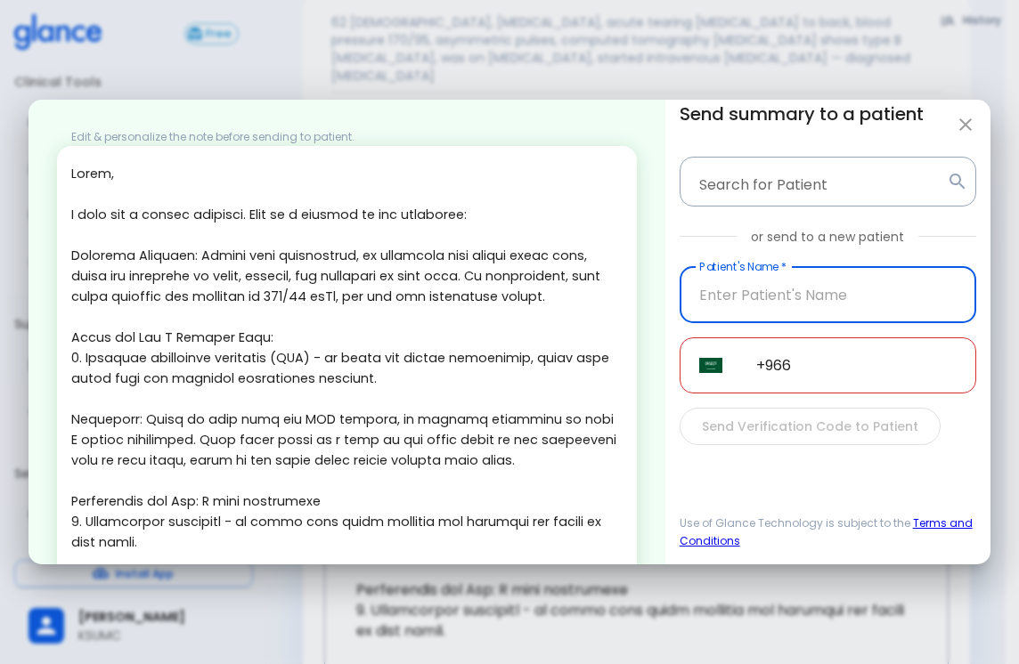
click at [370, 331] on textarea at bounding box center [346, 543] width 551 height 758
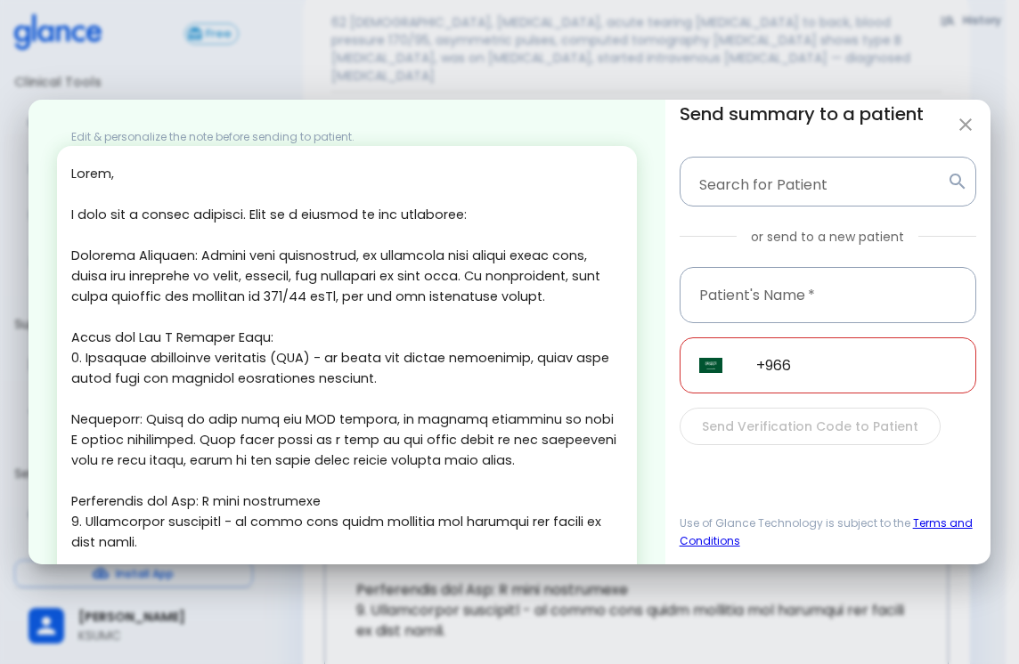
drag, startPoint x: 391, startPoint y: 274, endPoint x: 369, endPoint y: 332, distance: 62.0
click at [392, 280] on textarea at bounding box center [346, 543] width 551 height 758
drag, startPoint x: 369, startPoint y: 332, endPoint x: 366, endPoint y: 274, distance: 57.9
click at [366, 303] on textarea at bounding box center [346, 543] width 551 height 758
click at [366, 274] on textarea at bounding box center [346, 543] width 551 height 758
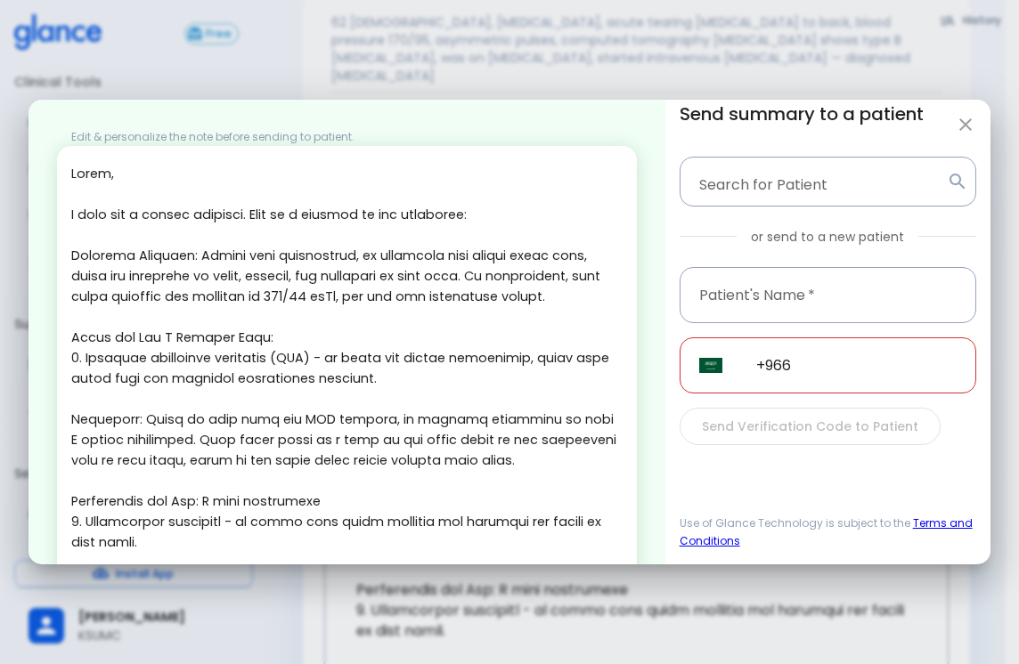
drag, startPoint x: 336, startPoint y: 289, endPoint x: 264, endPoint y: 332, distance: 83.5
click at [264, 332] on textarea at bounding box center [346, 543] width 551 height 758
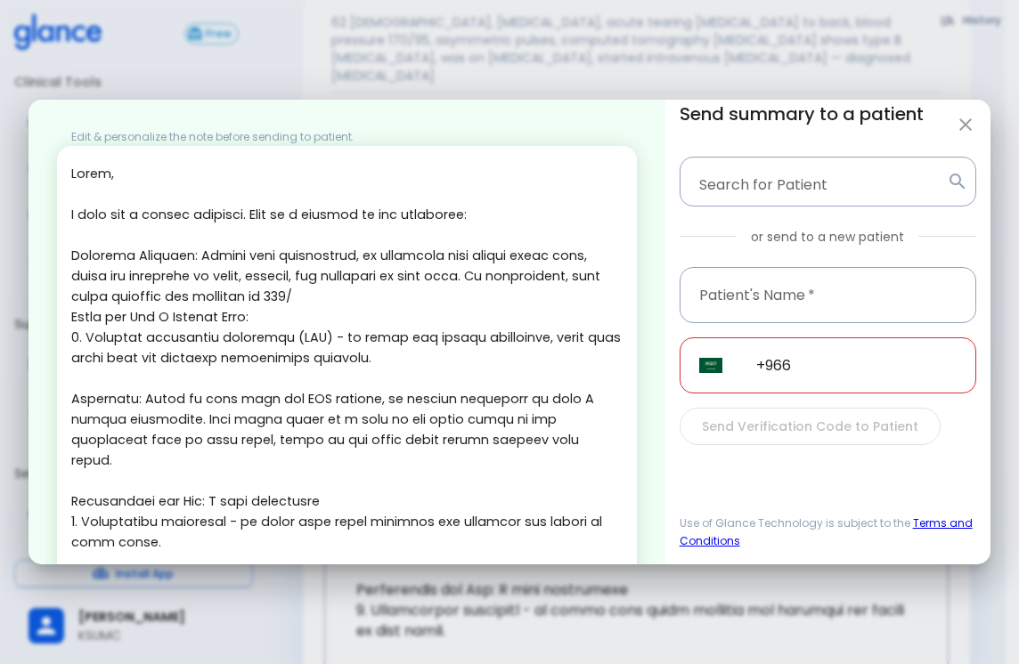
click at [965, 124] on icon "button" at bounding box center [965, 124] width 12 height 12
type textarea "Hello, I wish you a speedy recovery. This is a summary of the encounter: Clinic…"
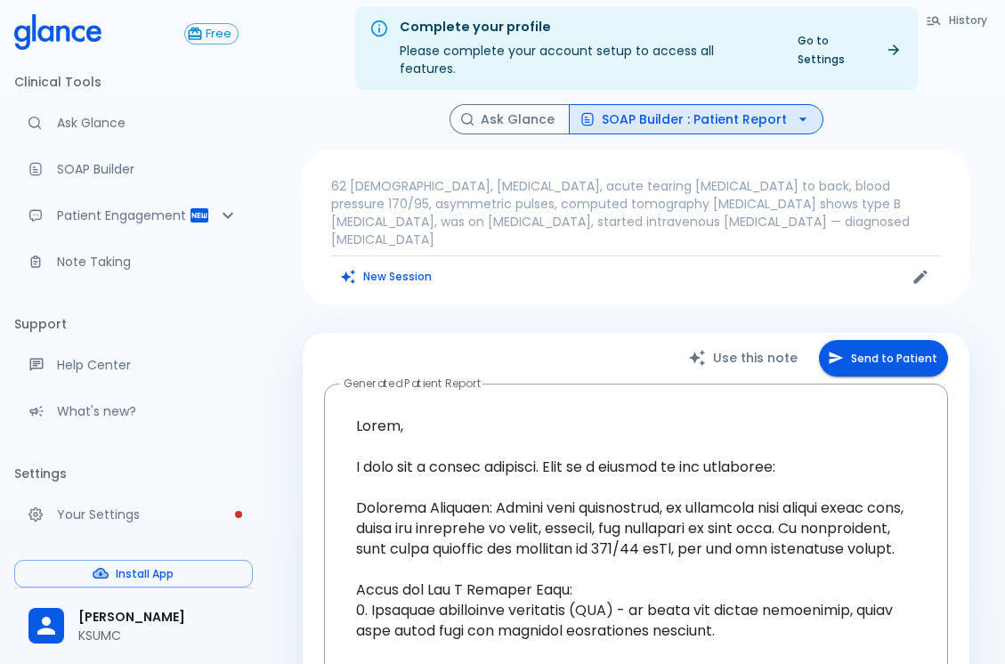
scroll to position [0, 0]
